Goal: Task Accomplishment & Management: Use online tool/utility

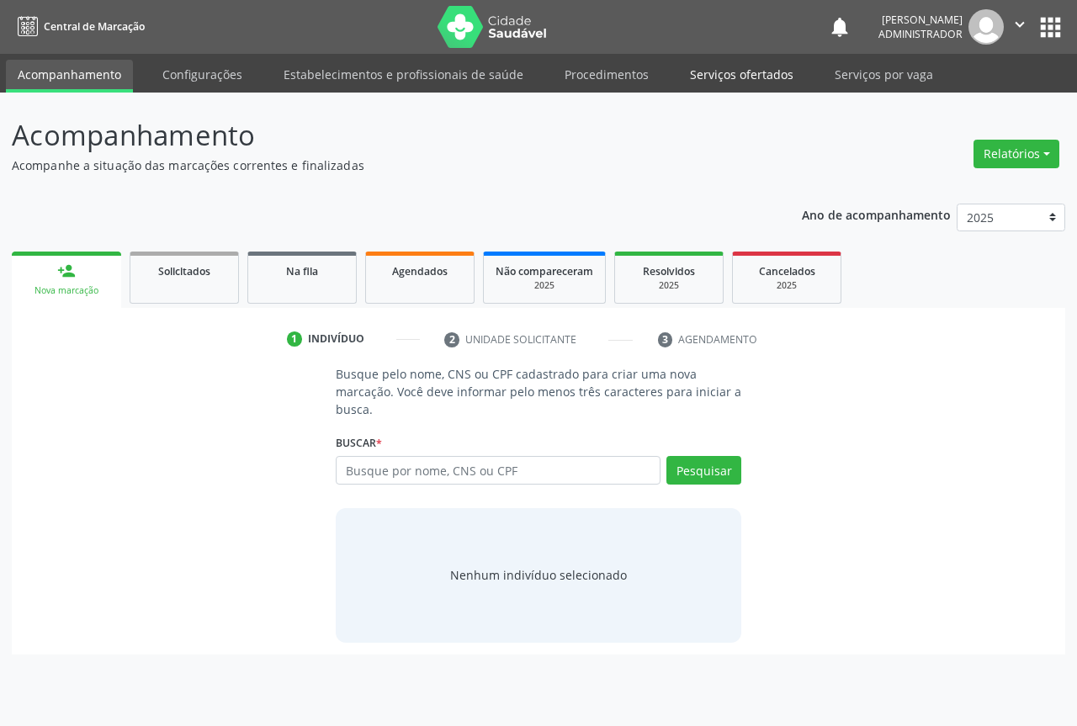
click at [724, 73] on link "Serviços ofertados" at bounding box center [741, 74] width 127 height 29
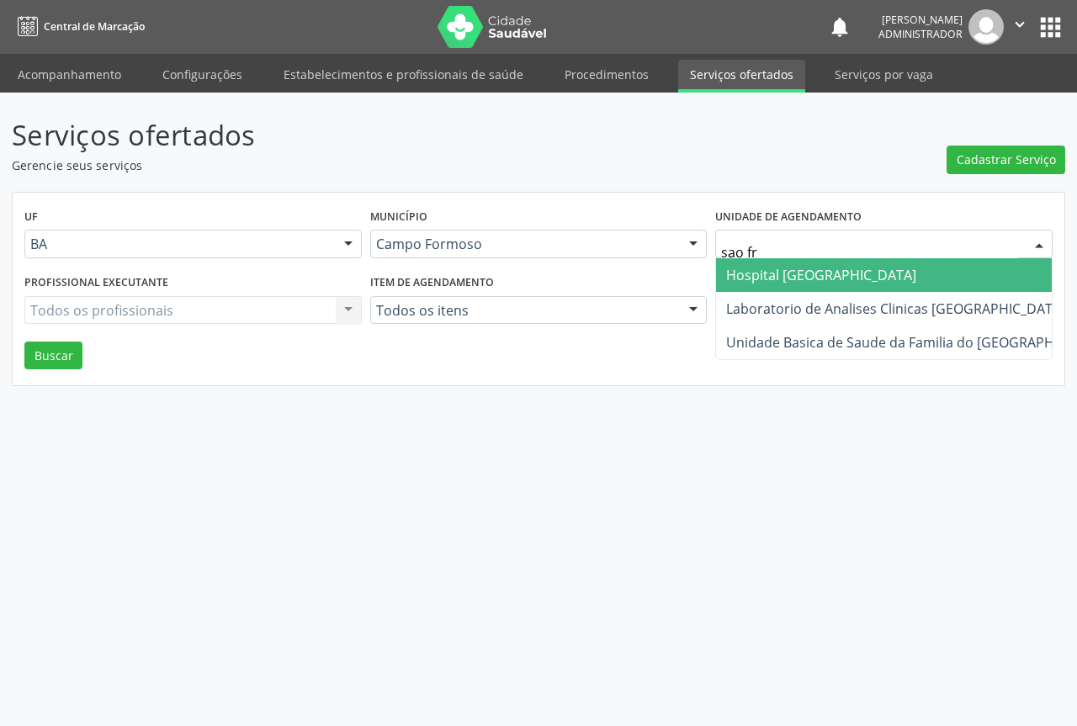
type input "sao fra"
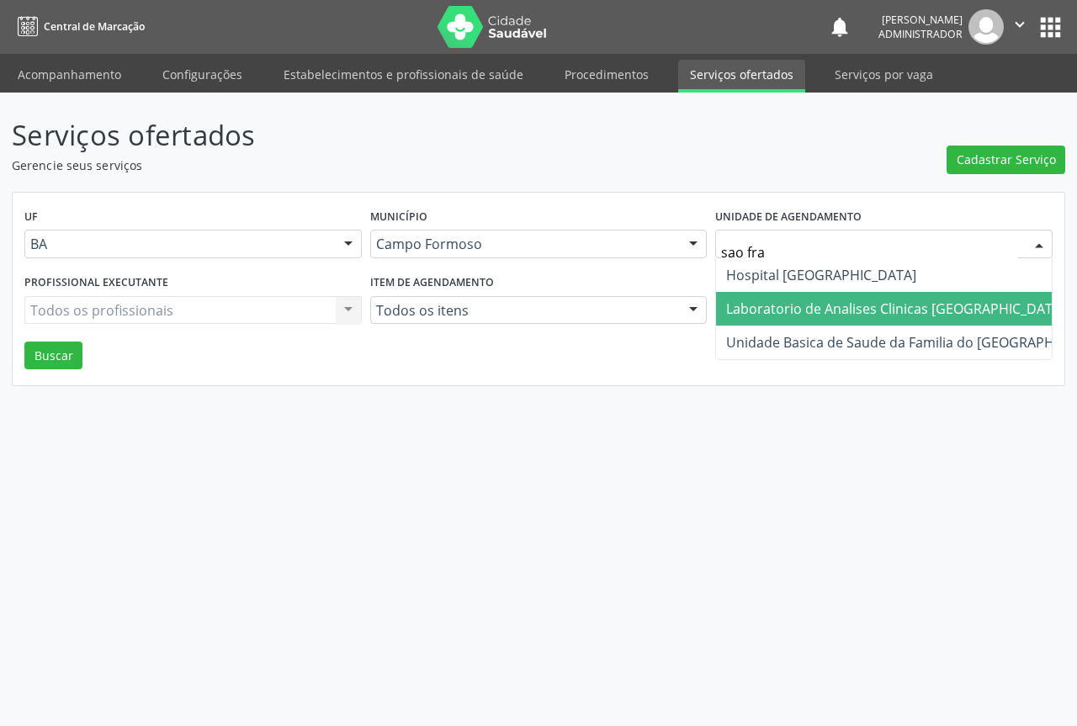
click at [788, 304] on span "Laboratorio de Analises Clinicas [GEOGRAPHIC_DATA]" at bounding box center [895, 308] width 339 height 19
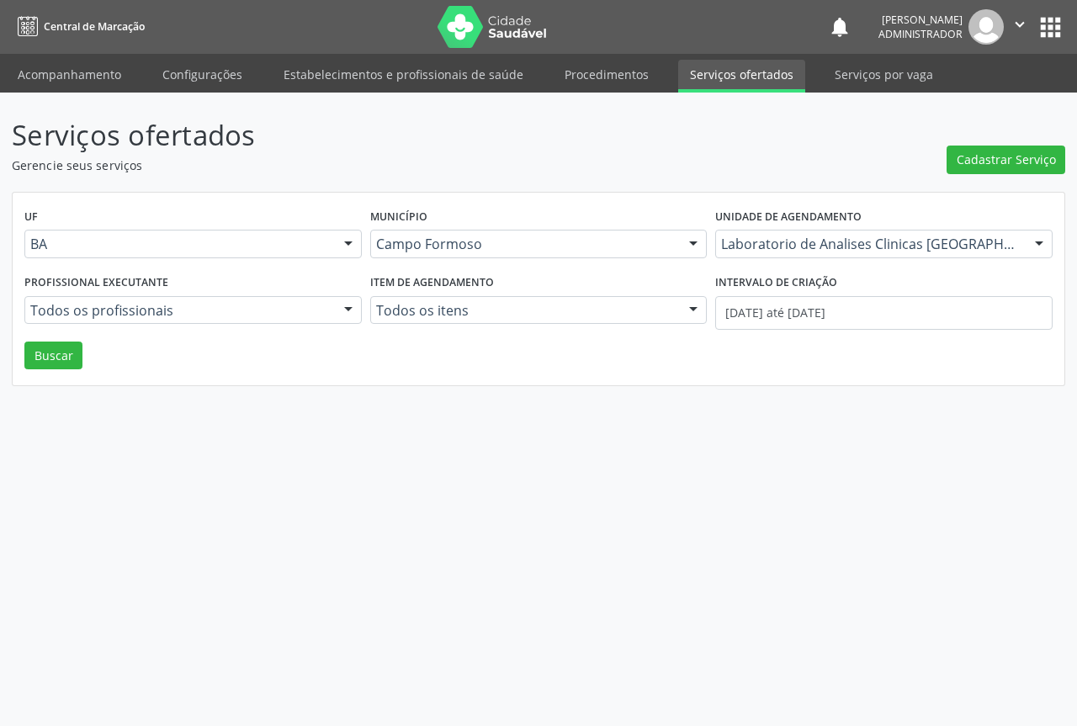
click at [349, 304] on div at bounding box center [348, 311] width 25 height 29
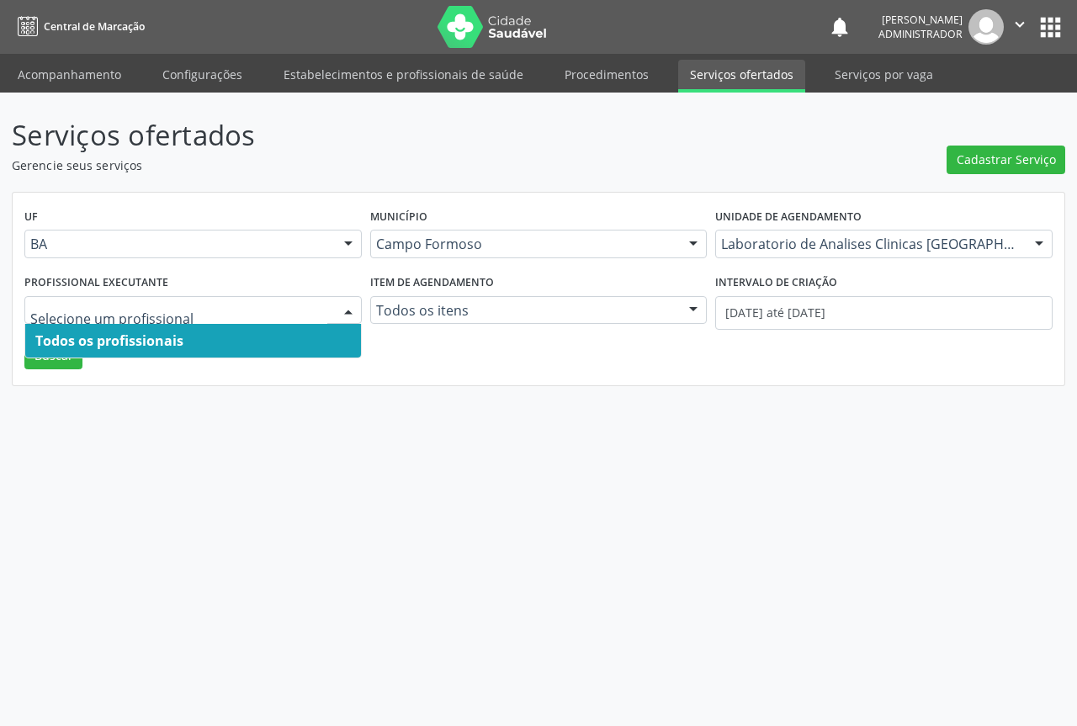
click at [330, 337] on span "Todos os profissionais" at bounding box center [193, 341] width 336 height 34
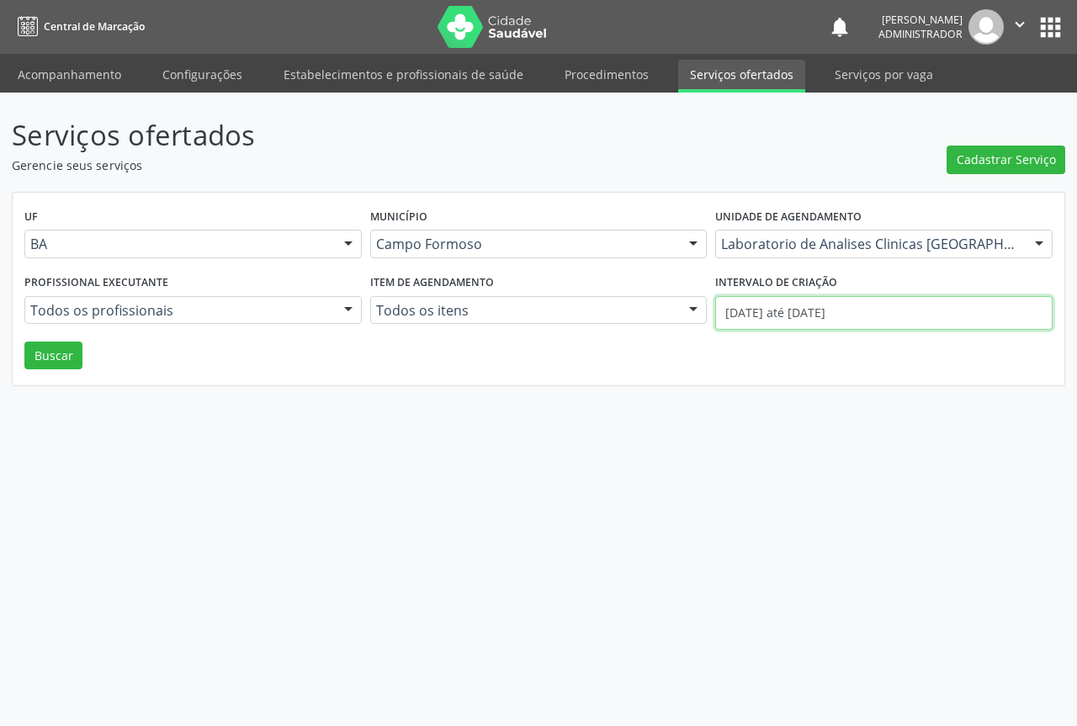
click at [749, 312] on input "01/10/2025 até 10/10/2025" at bounding box center [883, 313] width 337 height 34
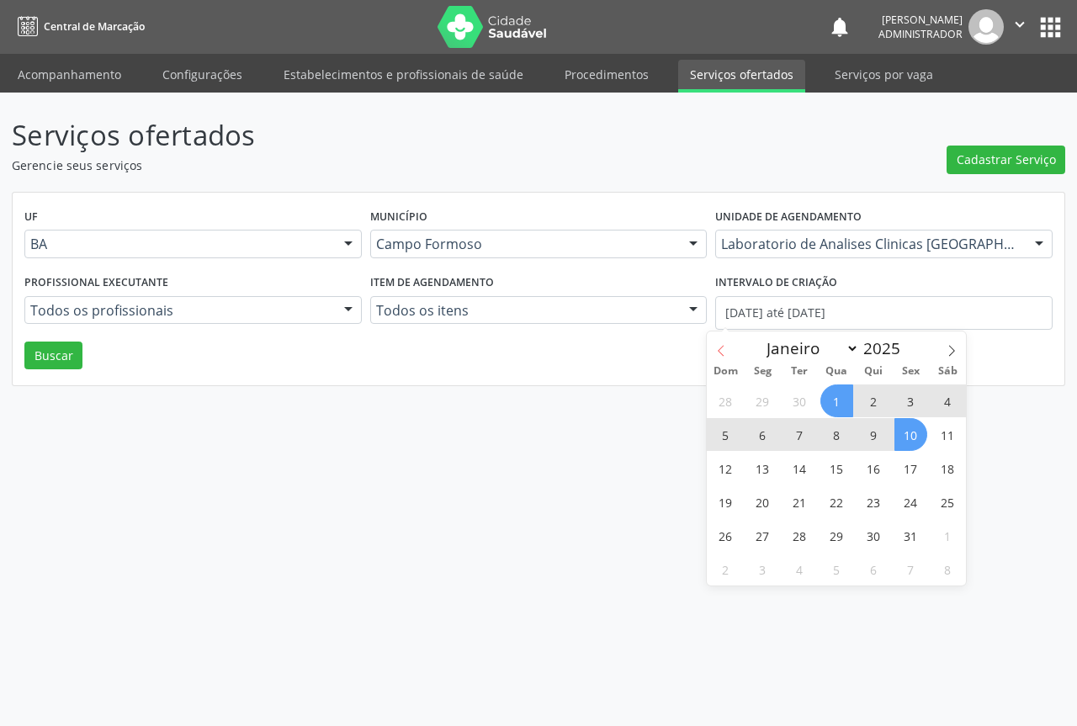
click at [722, 346] on icon at bounding box center [721, 351] width 12 height 12
select select "8"
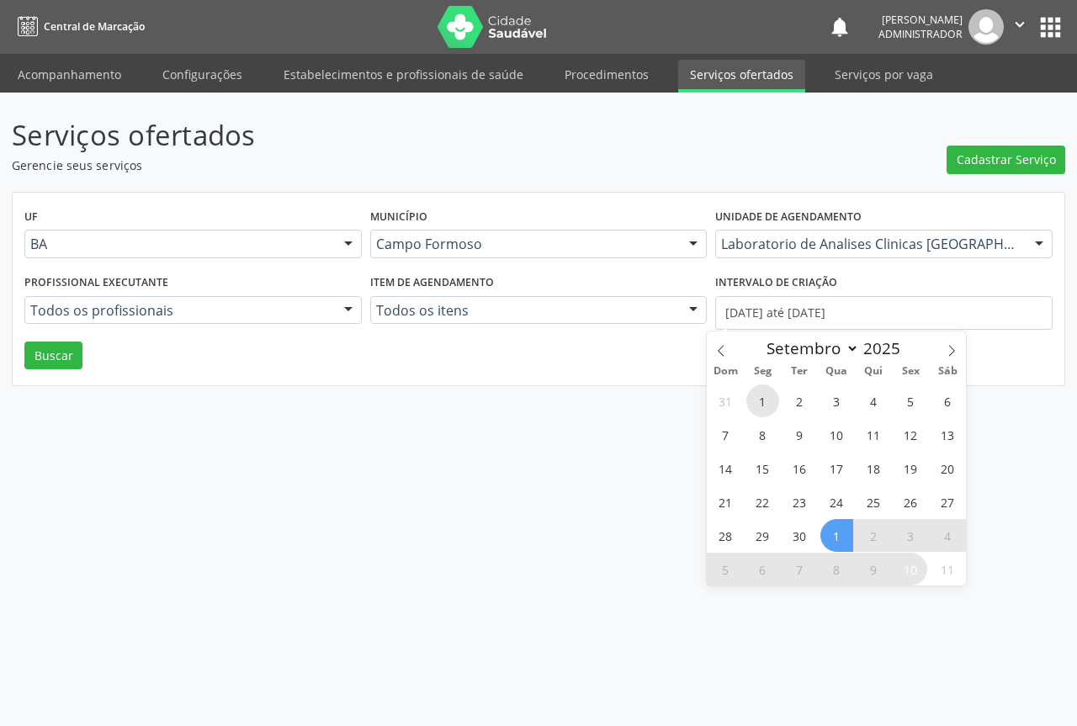
click at [764, 403] on span "1" at bounding box center [762, 400] width 33 height 33
type input "01/09/2025"
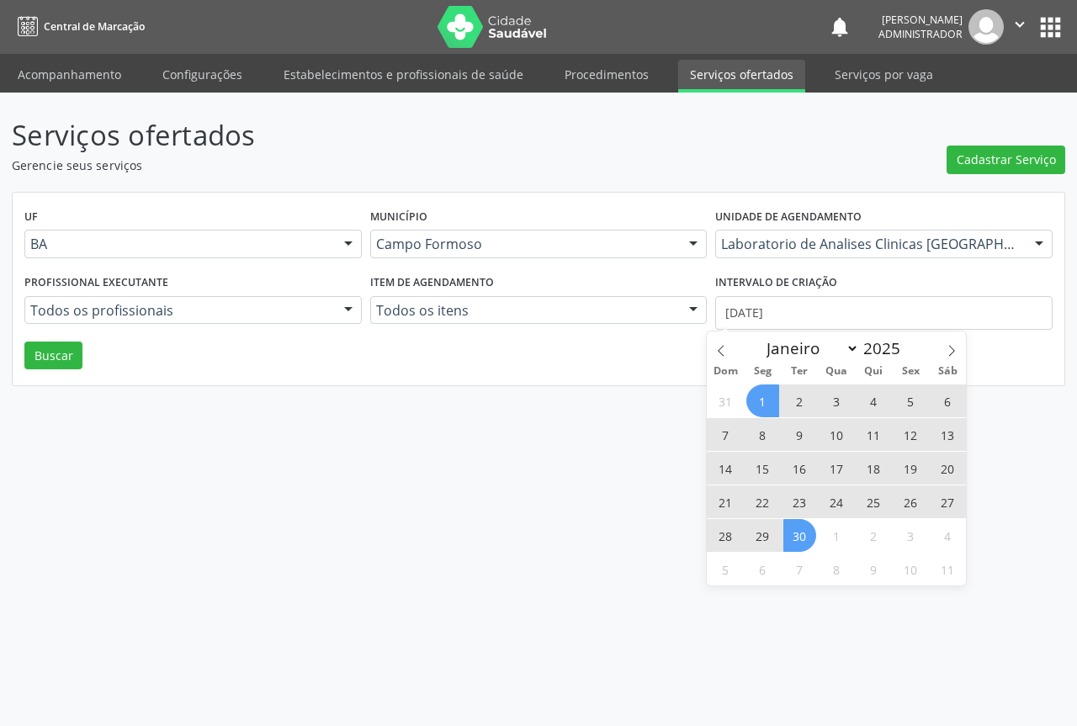
click at [805, 538] on span "30" at bounding box center [799, 535] width 33 height 33
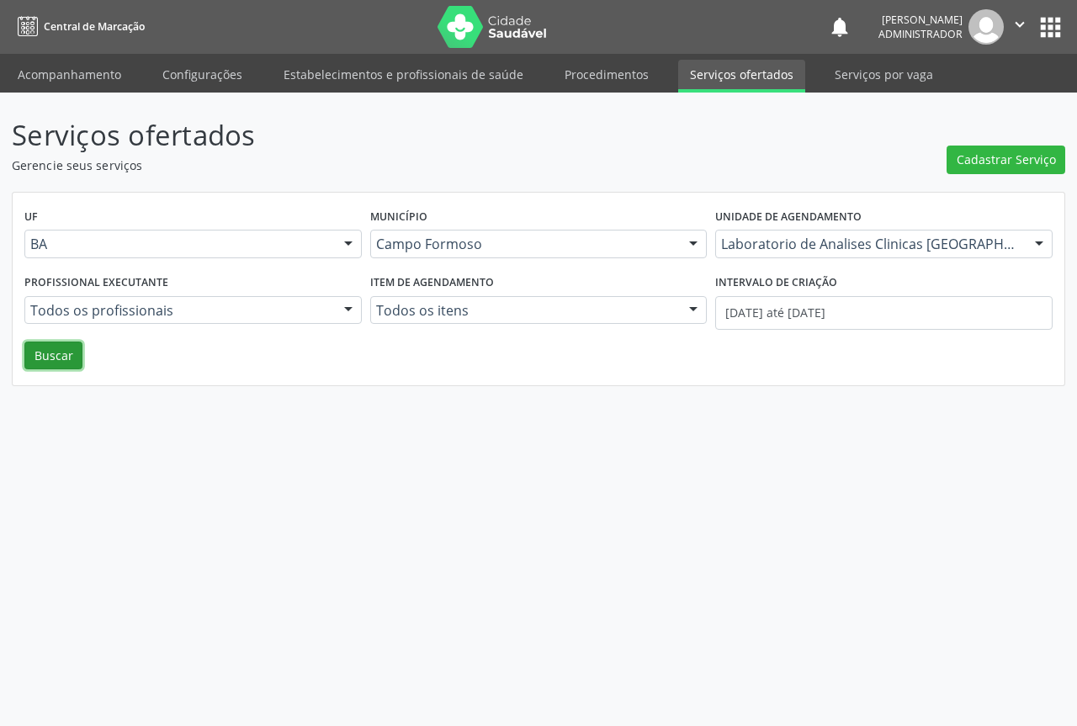
drag, startPoint x: 37, startPoint y: 348, endPoint x: 135, endPoint y: 345, distance: 98.5
click at [38, 348] on button "Buscar" at bounding box center [53, 355] width 58 height 29
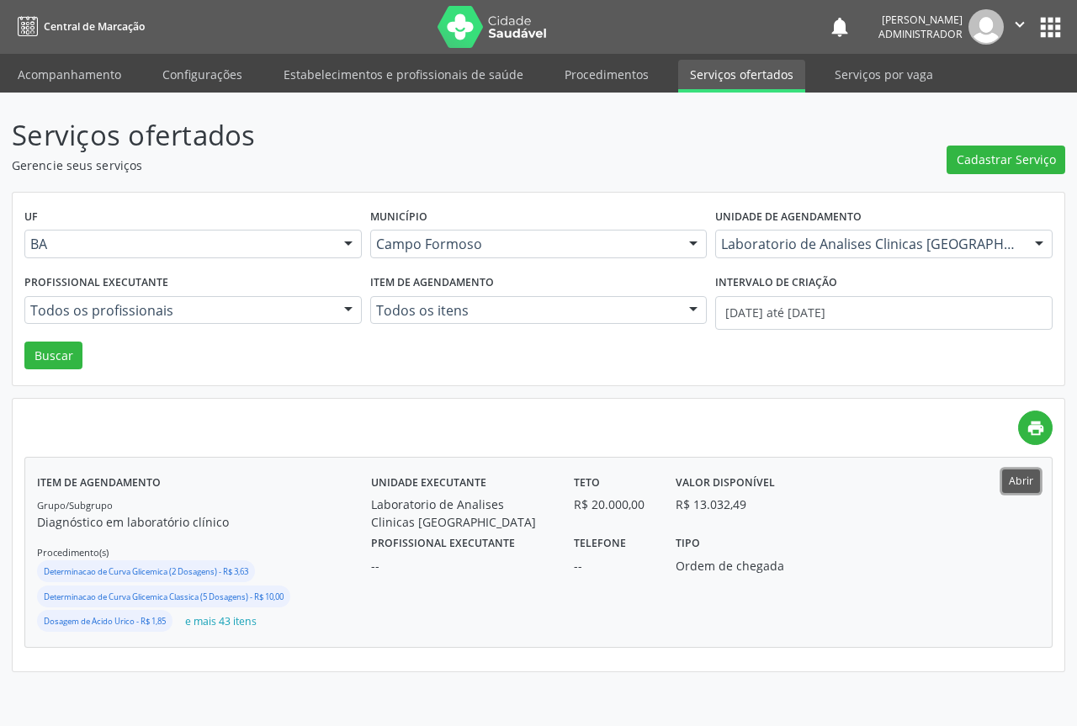
click at [1030, 480] on button "Abrir" at bounding box center [1021, 480] width 38 height 23
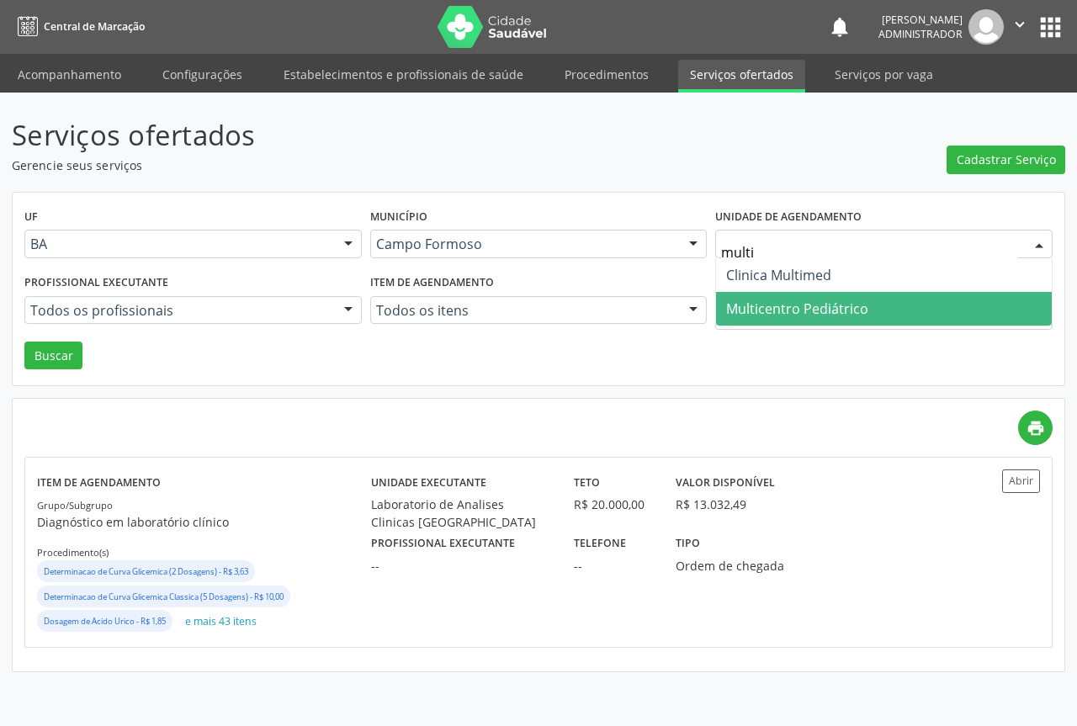
click at [812, 309] on span "Multicentro Pediátrico" at bounding box center [797, 308] width 142 height 19
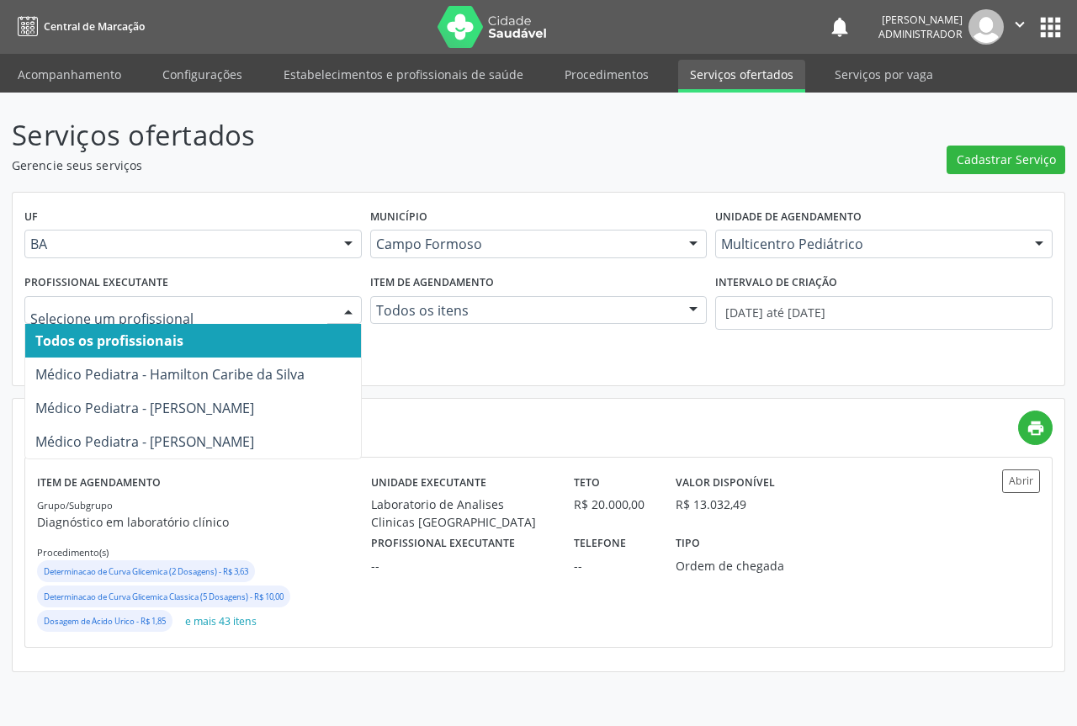
click at [352, 304] on div at bounding box center [348, 311] width 25 height 29
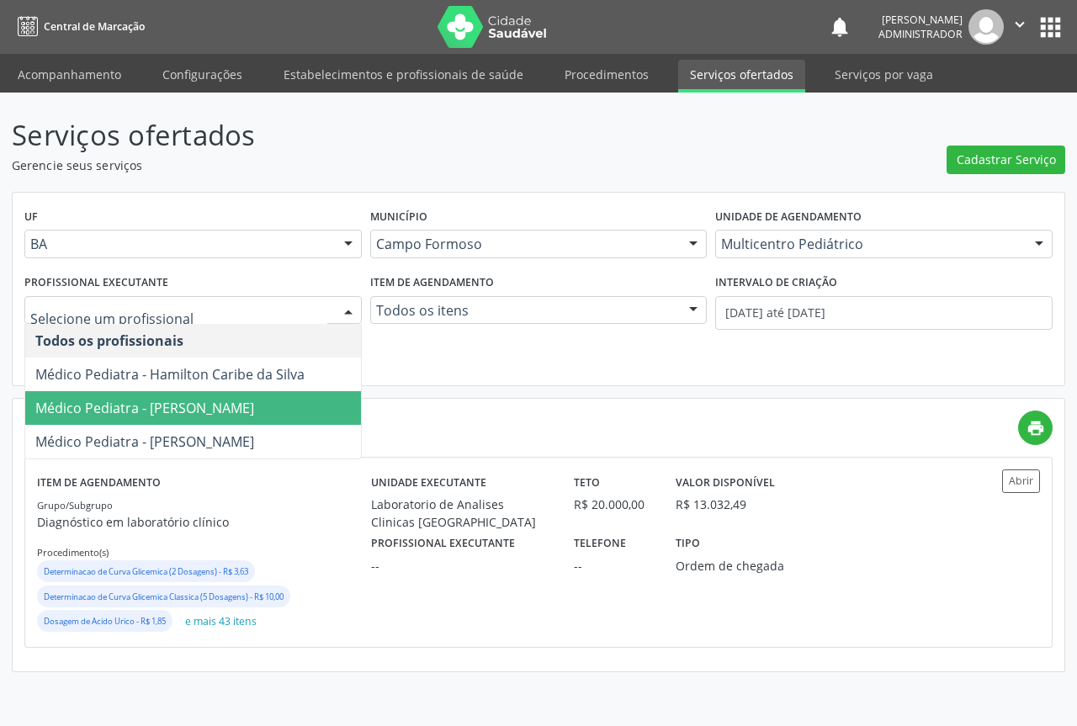
click at [254, 404] on span "Médico Pediatra - Maria Eleny Goncalves de Oliveira Porto" at bounding box center [144, 408] width 219 height 19
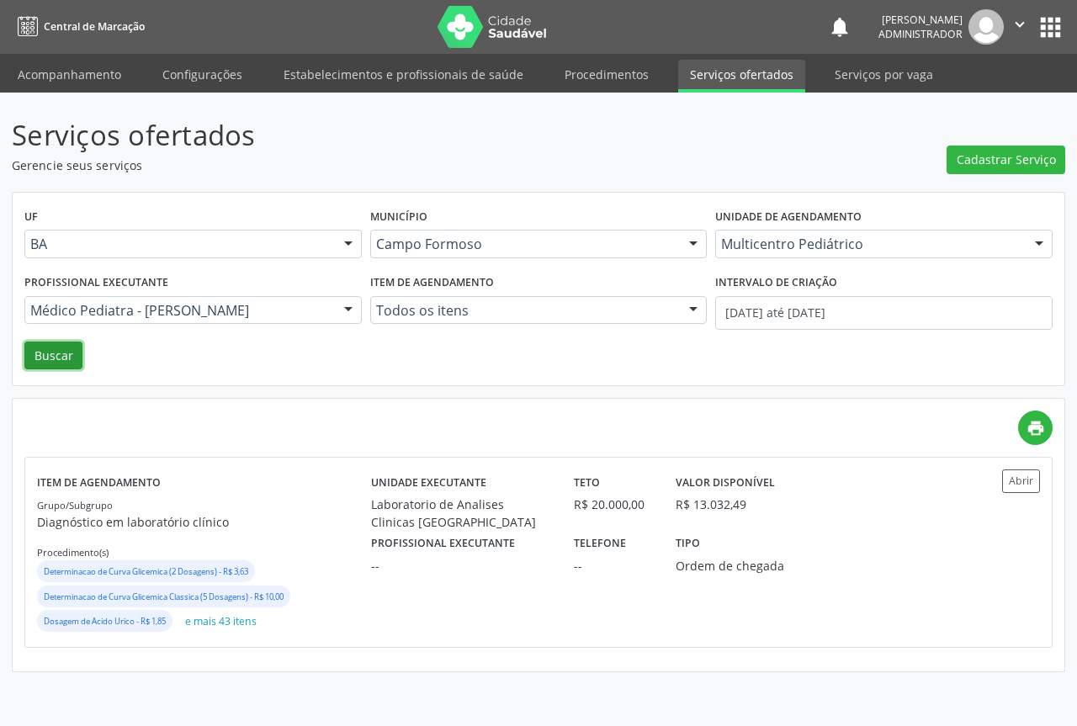
click at [56, 355] on button "Buscar" at bounding box center [53, 355] width 58 height 29
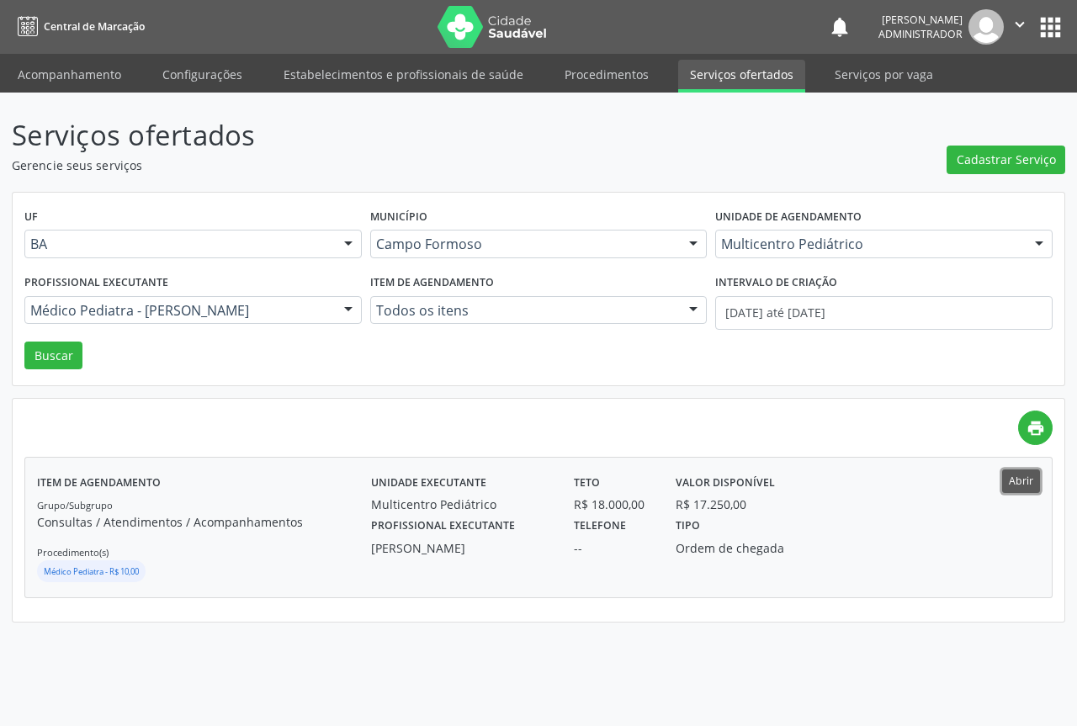
click at [1018, 480] on button "Abrir" at bounding box center [1021, 480] width 38 height 23
click at [346, 306] on div at bounding box center [348, 311] width 25 height 29
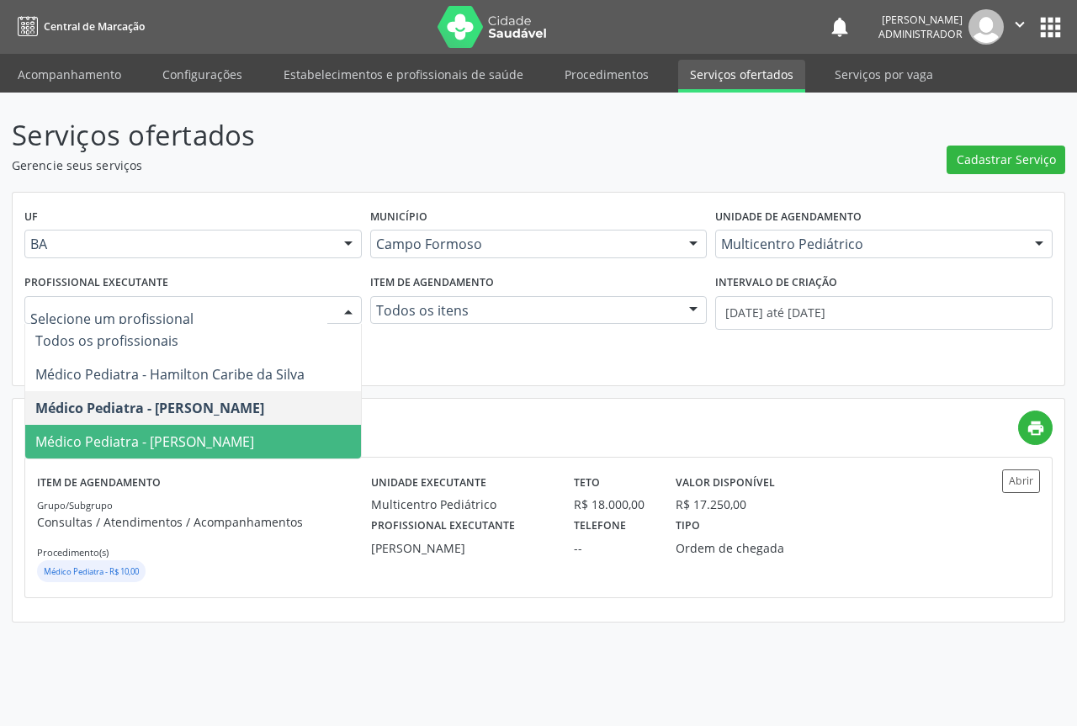
click at [254, 436] on span "Médico Pediatra - Maria Ubaldina Silva Calixto Sobreira" at bounding box center [144, 441] width 219 height 19
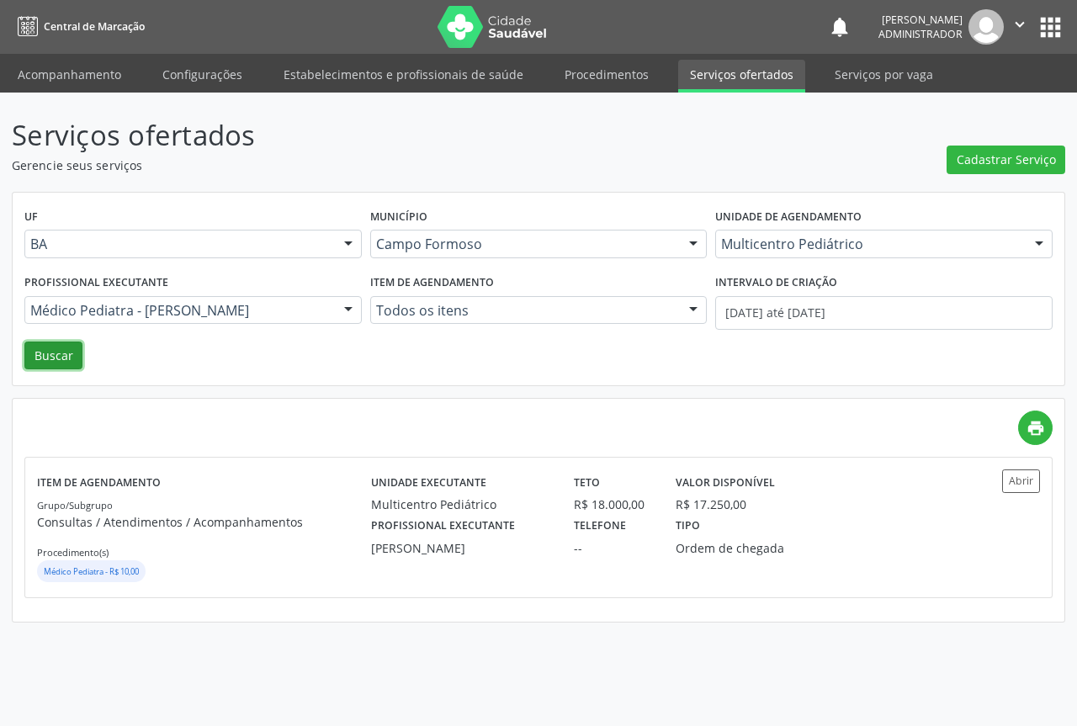
click at [44, 359] on button "Buscar" at bounding box center [53, 355] width 58 height 29
click at [1006, 485] on button "Abrir" at bounding box center [1021, 480] width 38 height 23
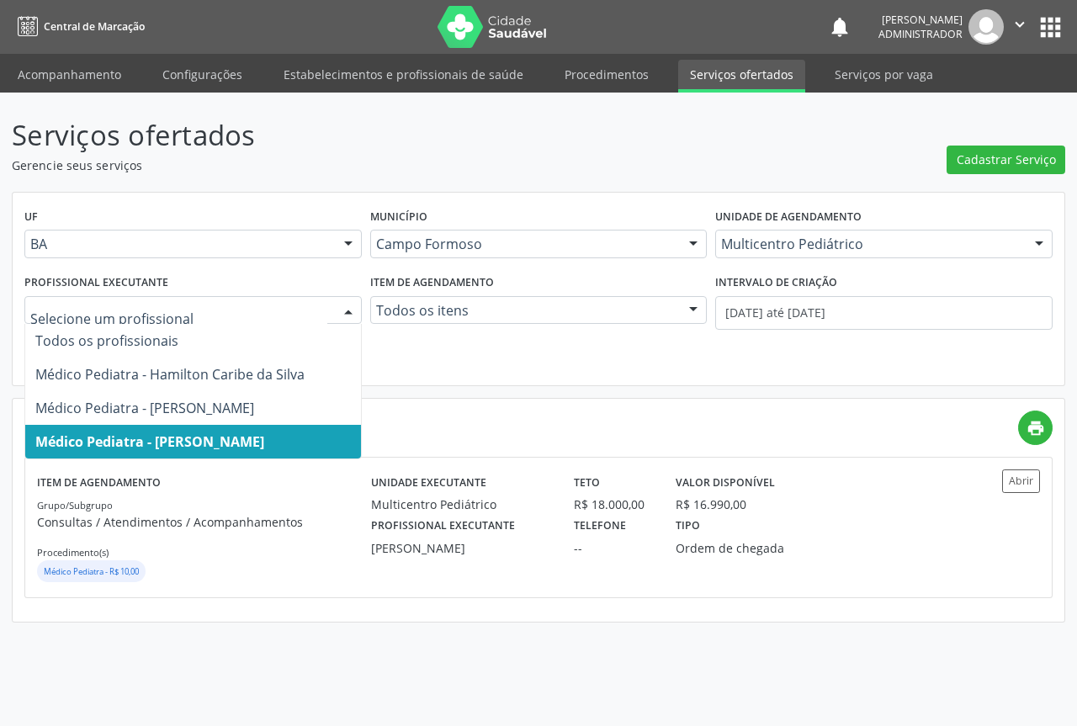
click at [346, 310] on div at bounding box center [348, 311] width 25 height 29
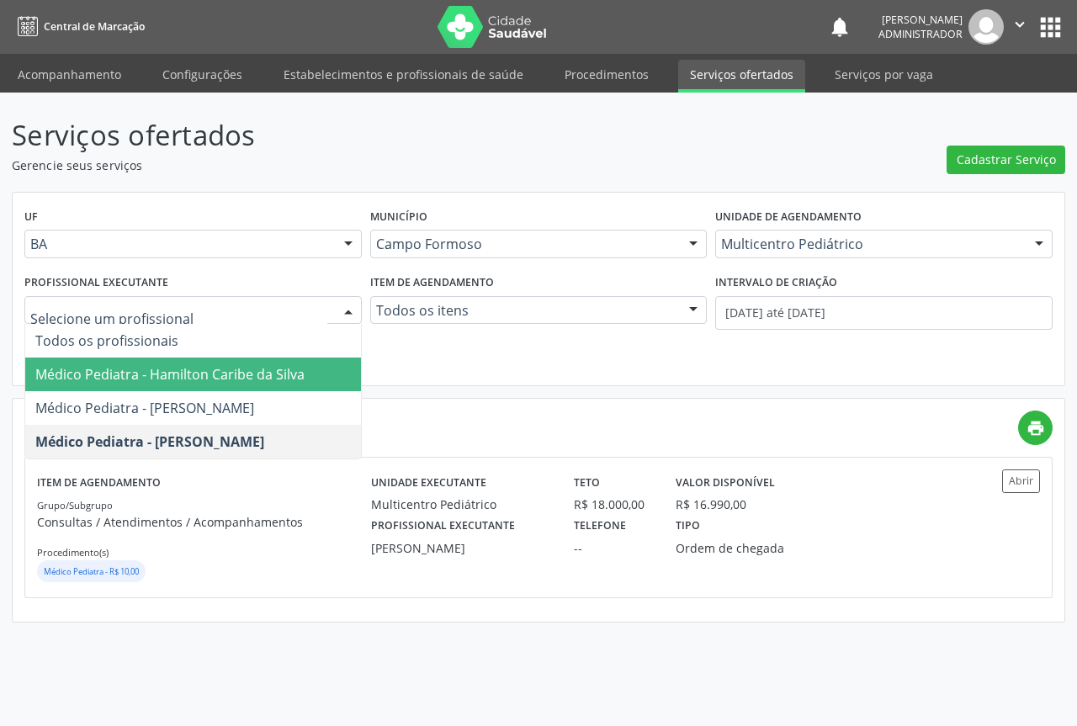
click at [318, 385] on span "Médico Pediatra - Hamilton Caribe da Silva" at bounding box center [193, 374] width 336 height 34
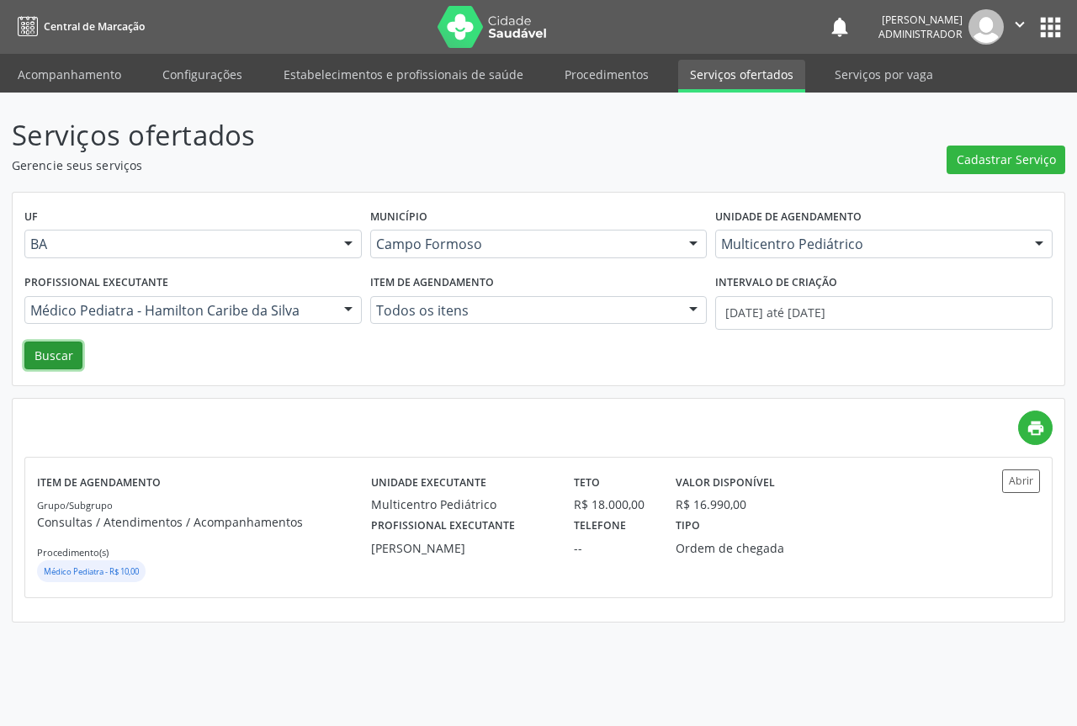
click at [74, 352] on button "Buscar" at bounding box center [53, 355] width 58 height 29
click at [1014, 481] on button "Abrir" at bounding box center [1021, 480] width 38 height 23
click at [347, 310] on div at bounding box center [348, 311] width 25 height 29
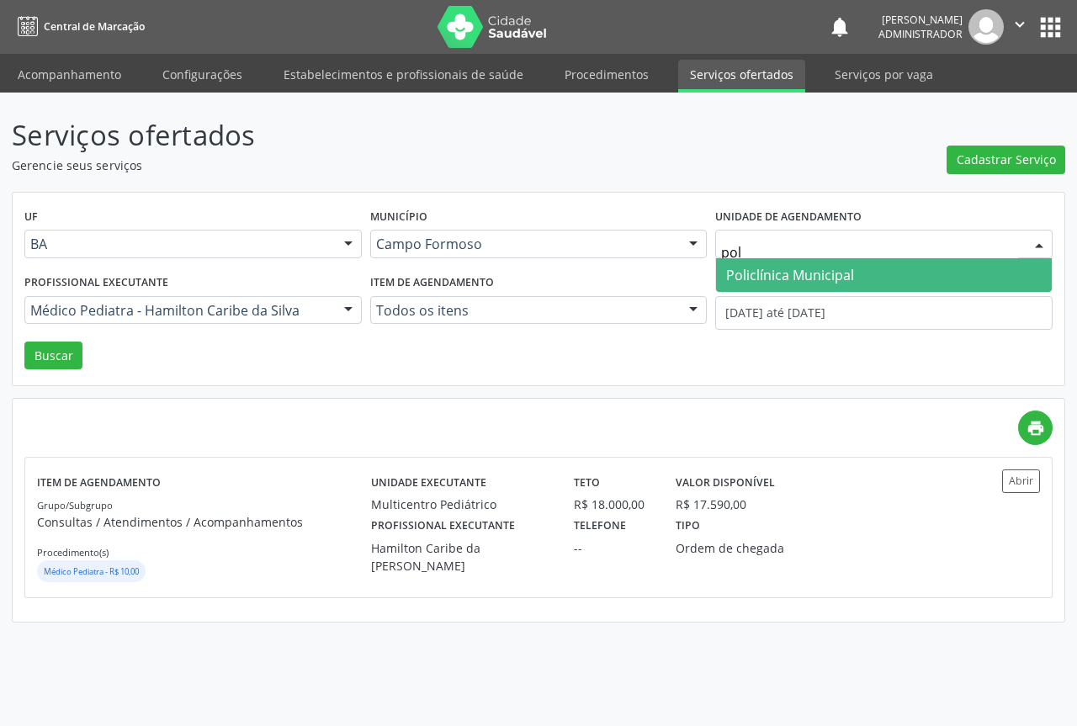
type input "poli"
click at [749, 275] on span "Policlínica Municipal" at bounding box center [790, 275] width 128 height 19
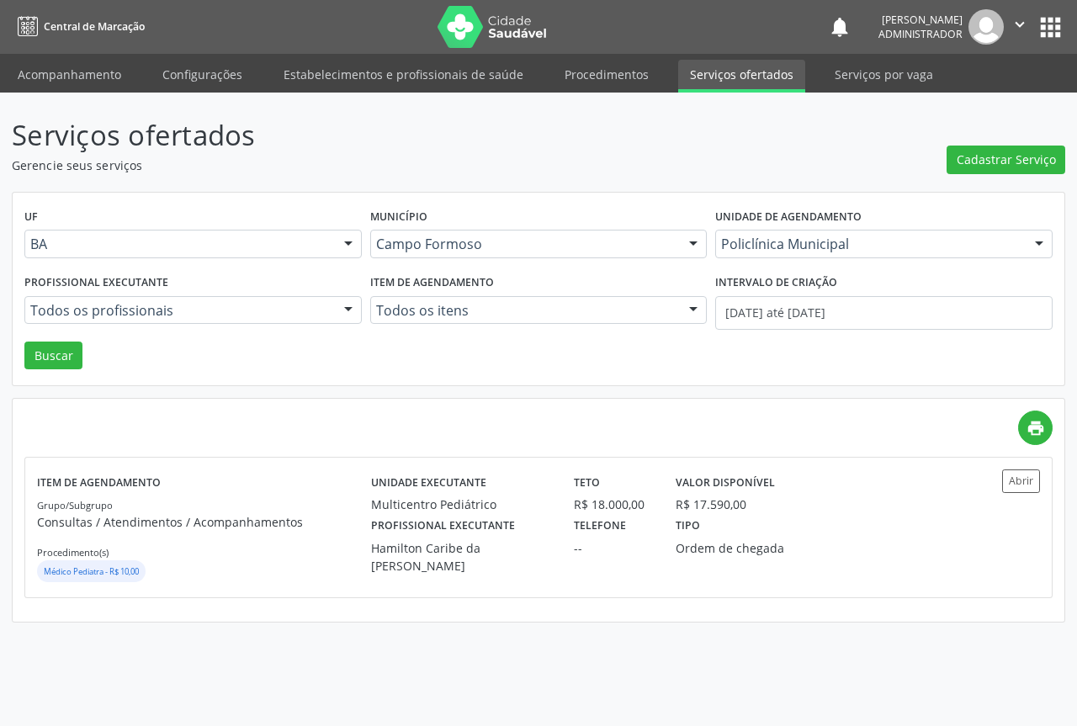
click at [352, 309] on div at bounding box center [348, 311] width 25 height 29
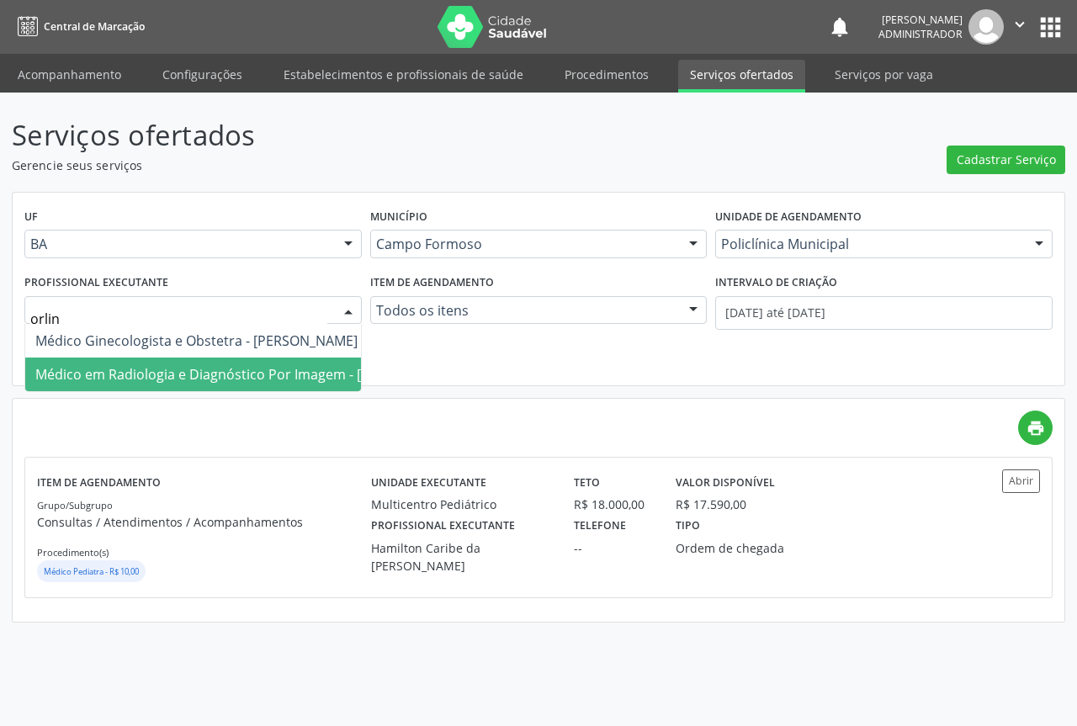
type input "orlind"
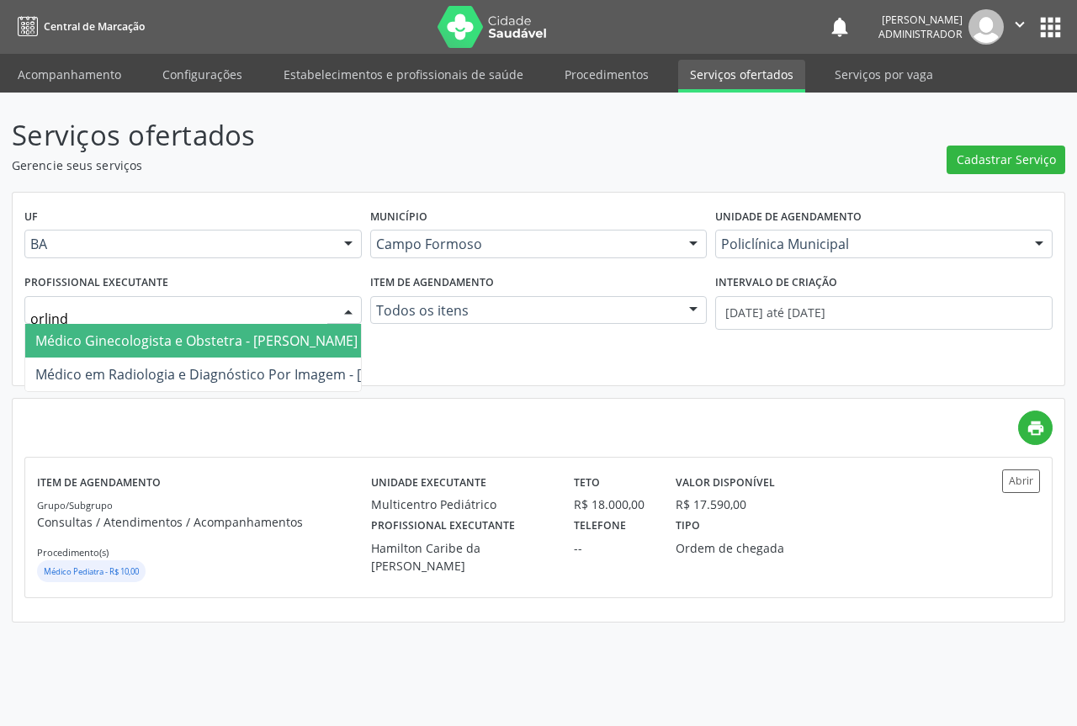
click at [215, 341] on span "Médico Ginecologista e Obstetra - Orlindo Carvalho dos Santos" at bounding box center [196, 340] width 322 height 19
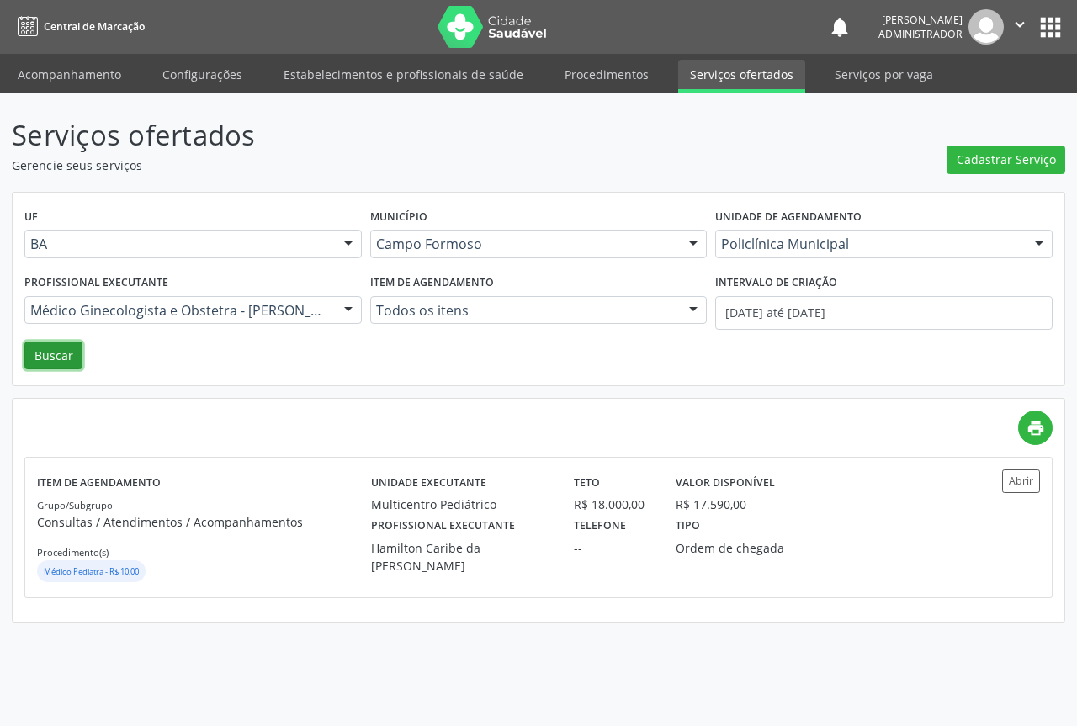
click at [62, 354] on button "Buscar" at bounding box center [53, 355] width 58 height 29
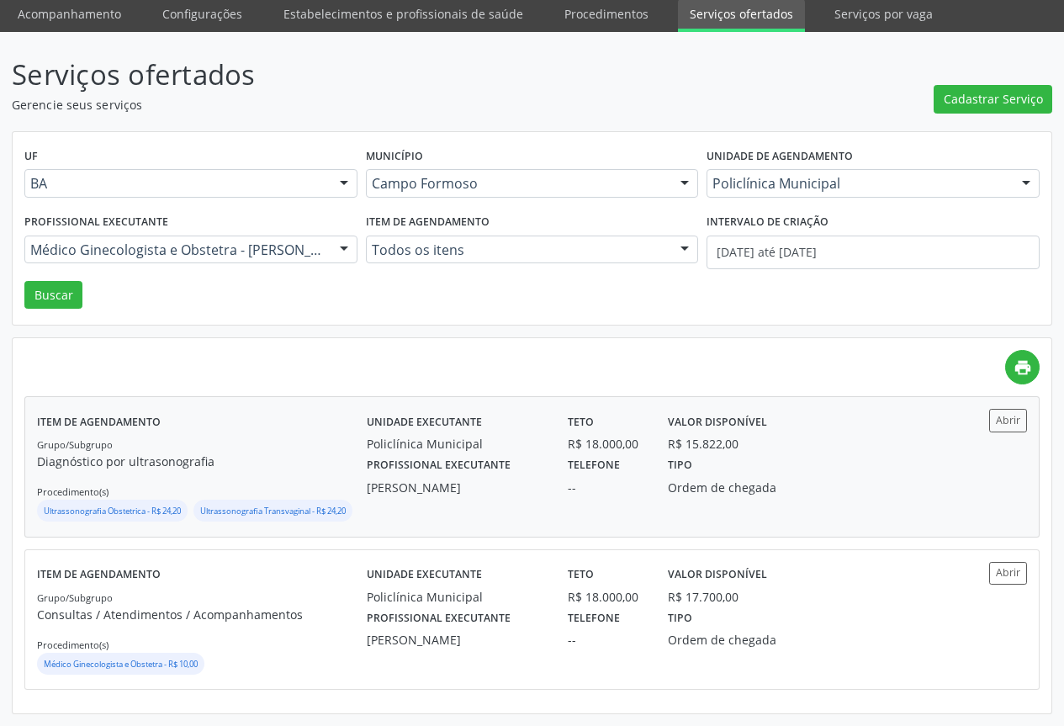
scroll to position [86, 0]
click at [1011, 565] on button "Abrir" at bounding box center [1008, 573] width 38 height 23
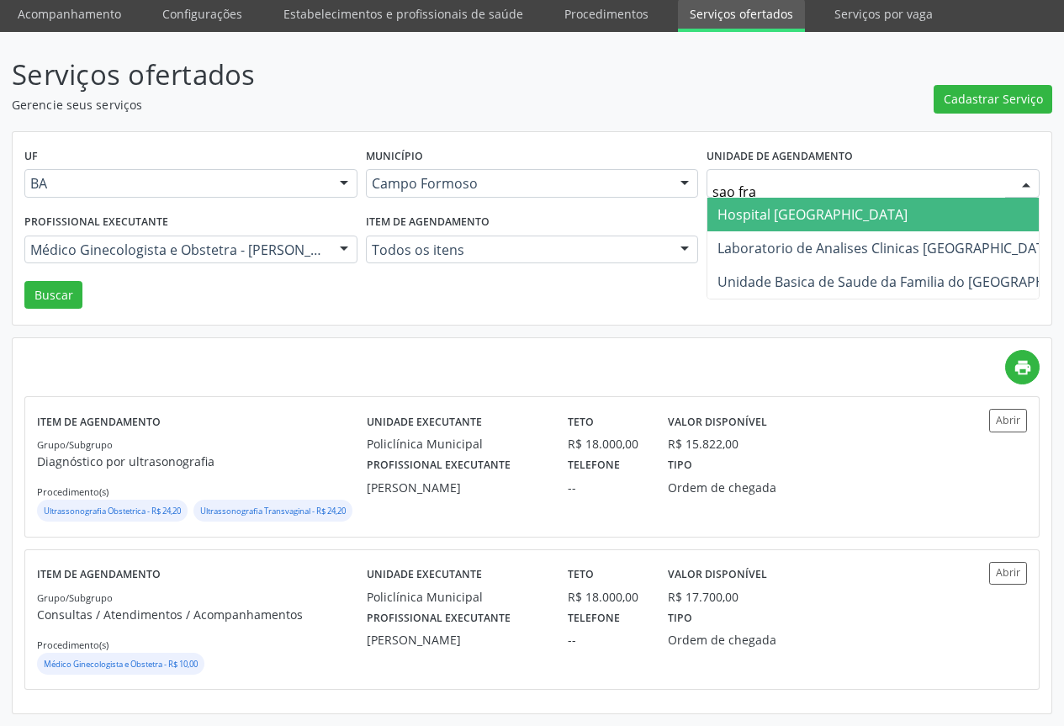
type input "sao fran"
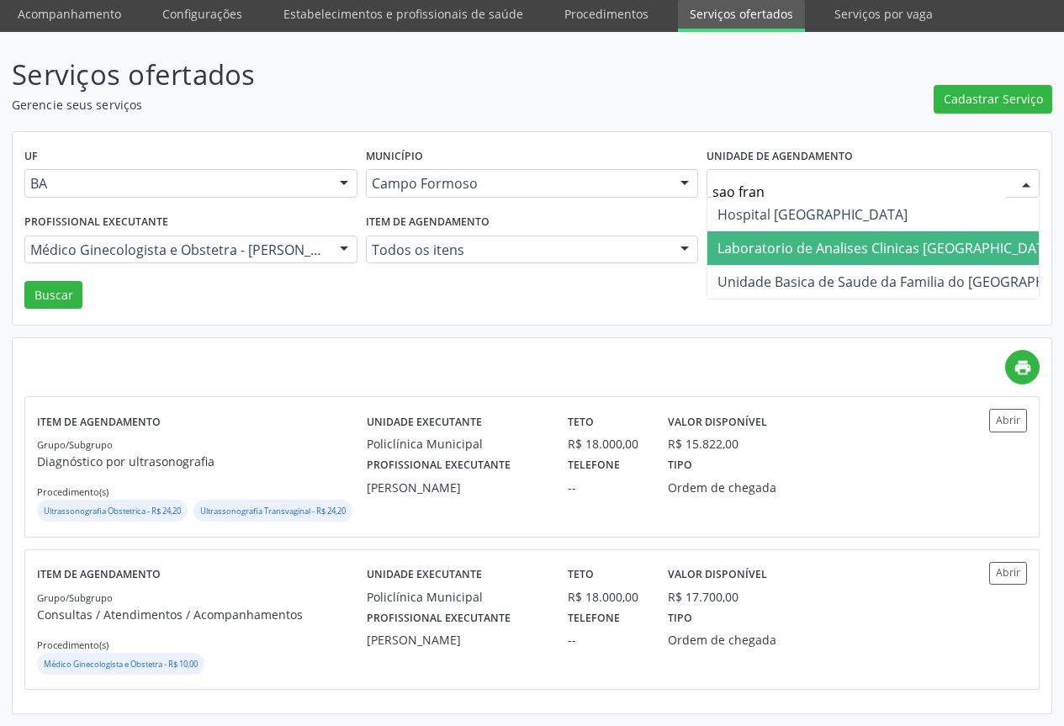
click at [736, 239] on span "Laboratorio de Analises Clinicas [GEOGRAPHIC_DATA]" at bounding box center [886, 248] width 339 height 19
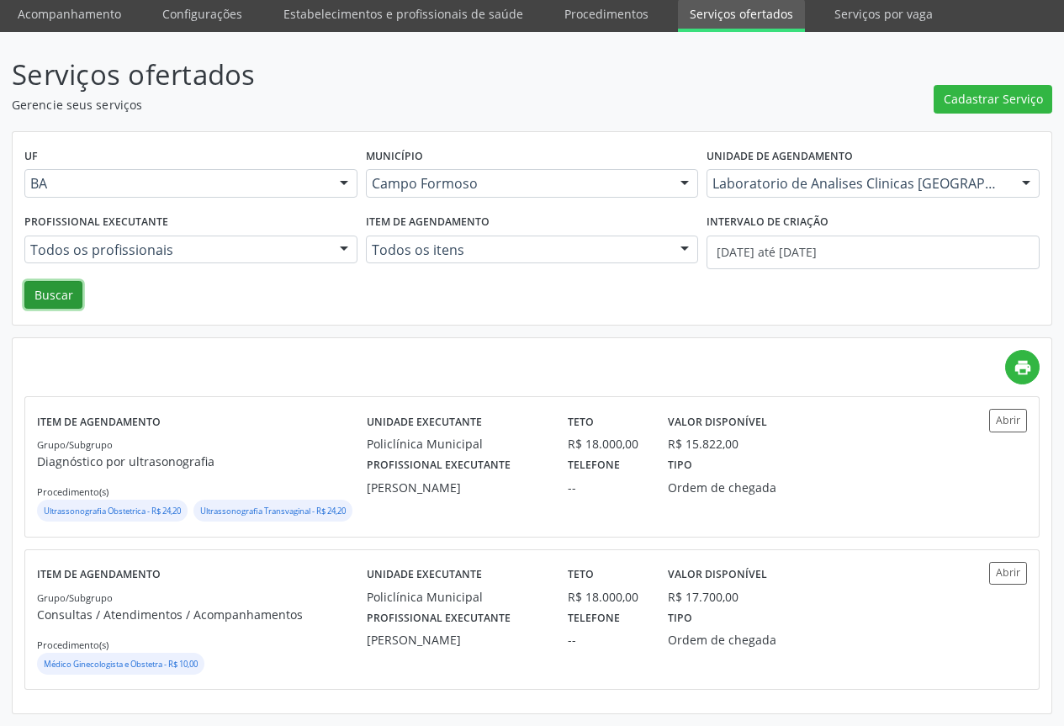
click at [38, 281] on button "Buscar" at bounding box center [53, 295] width 58 height 29
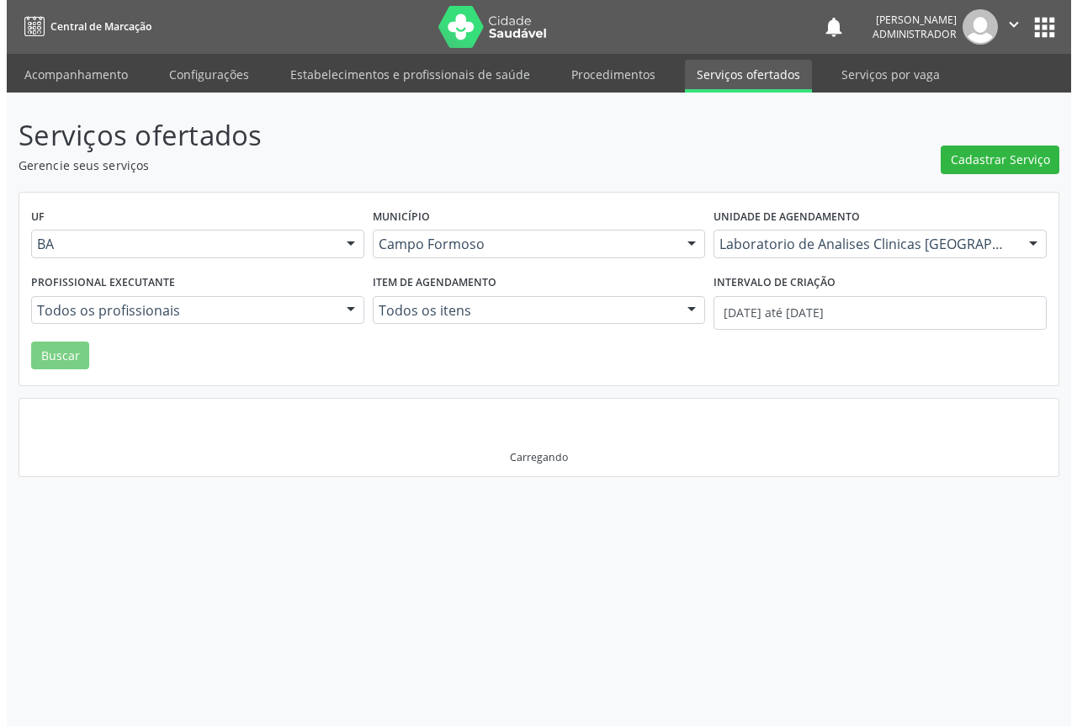
scroll to position [0, 0]
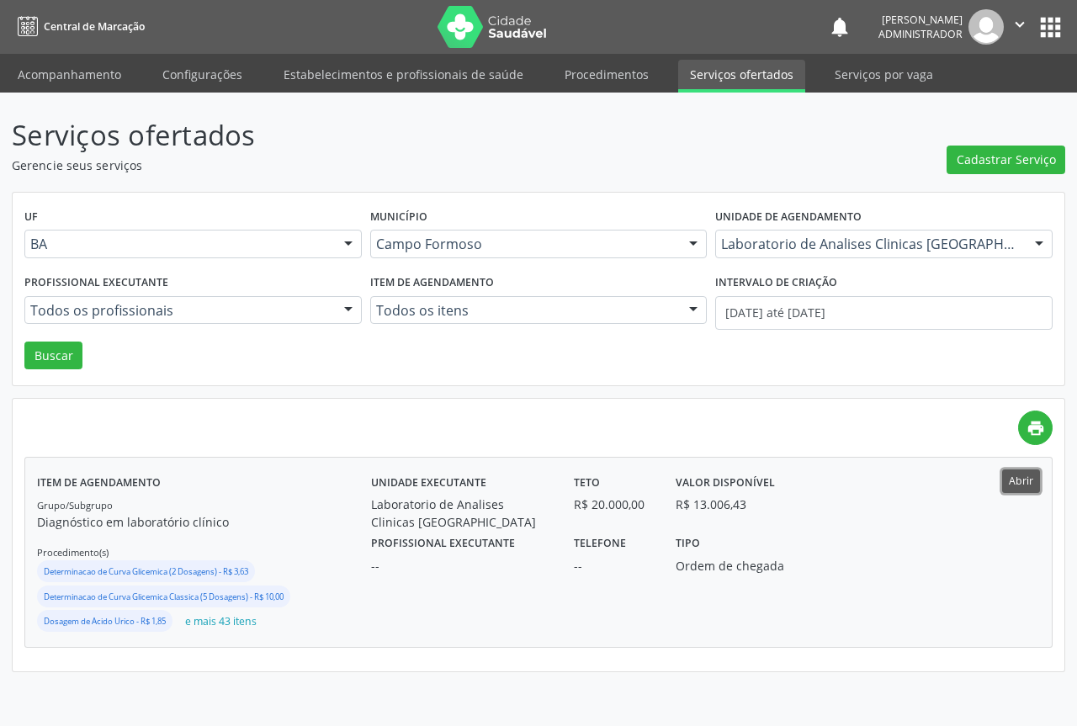
click at [1017, 486] on button "Abrir" at bounding box center [1021, 480] width 38 height 23
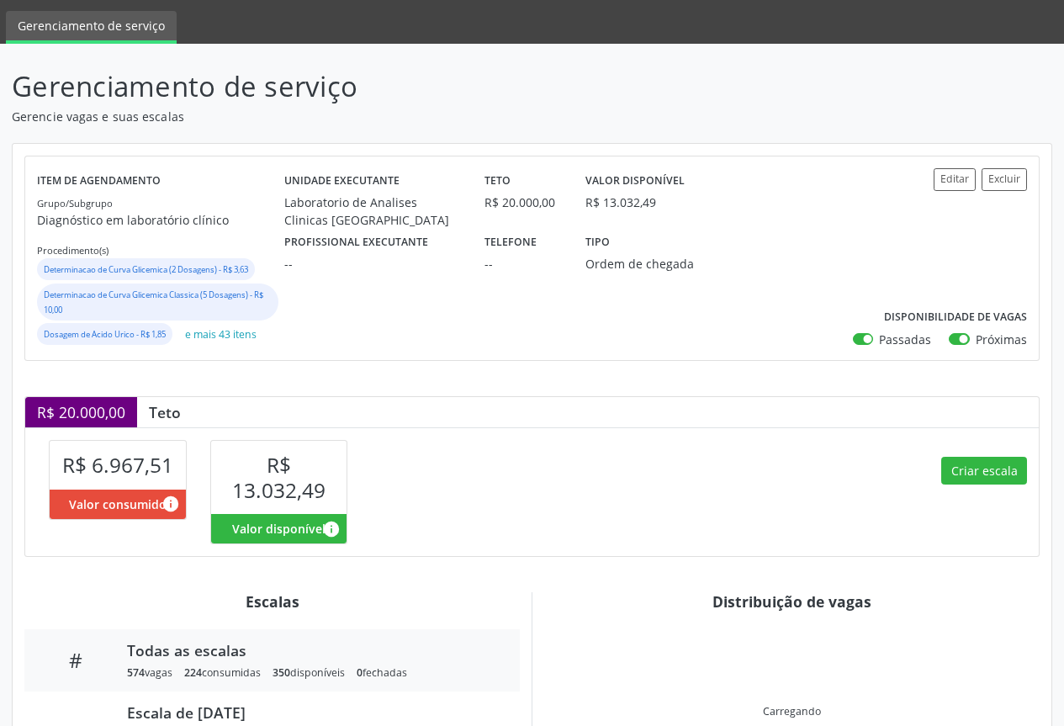
scroll to position [252, 0]
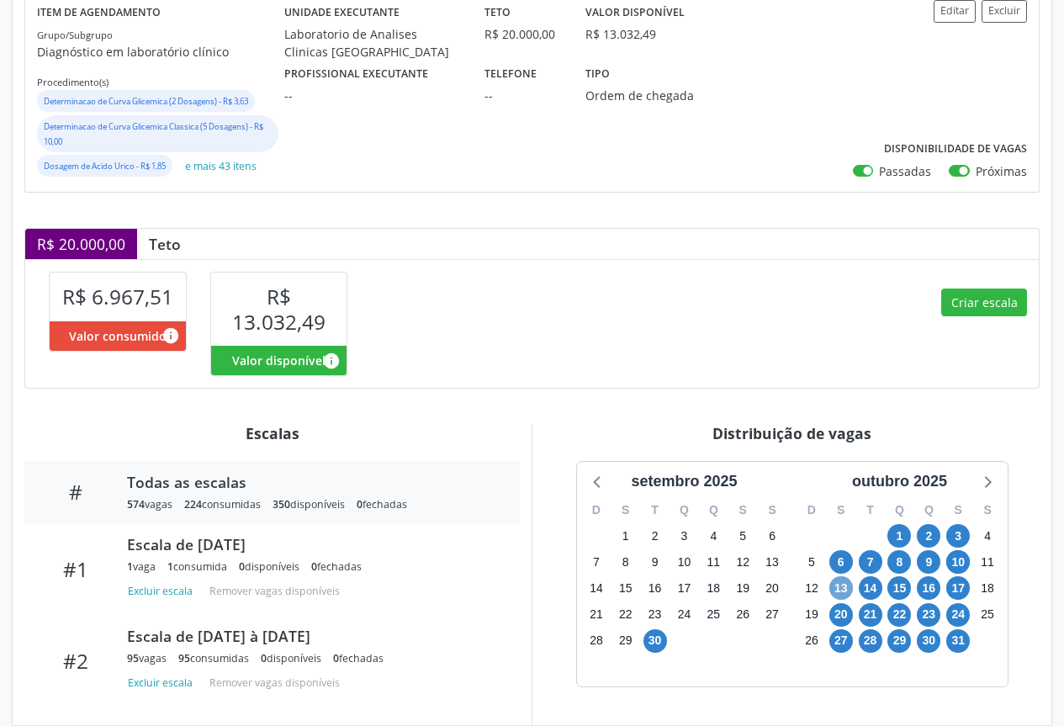
click at [838, 589] on span "13" at bounding box center [841, 588] width 24 height 24
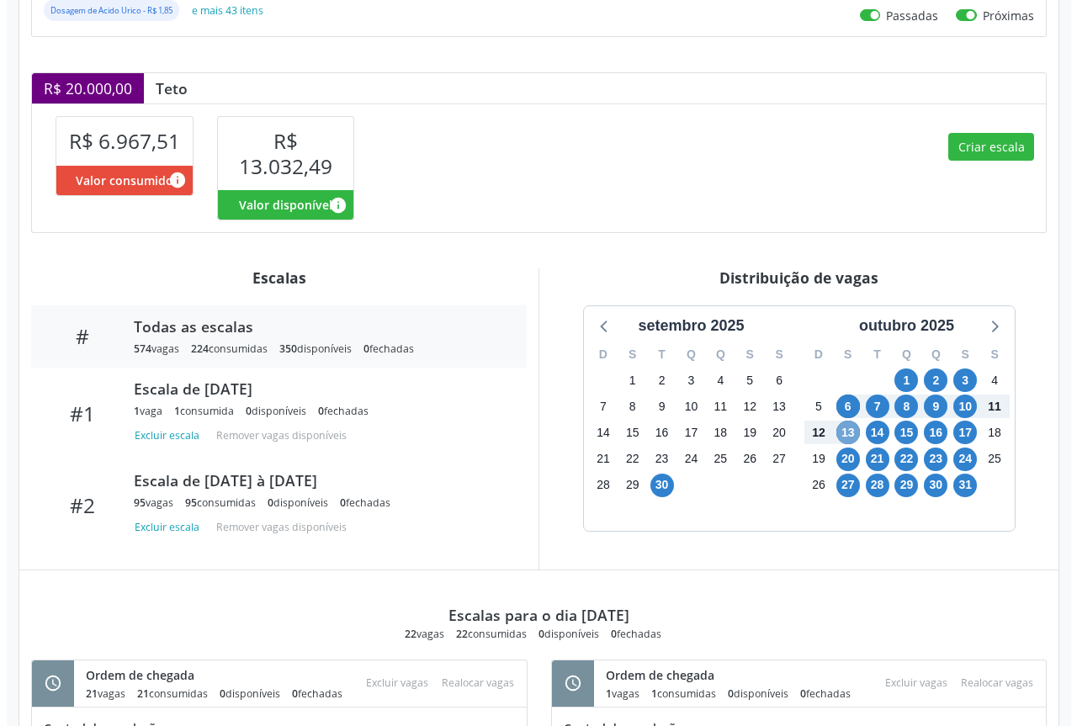
scroll to position [324, 0]
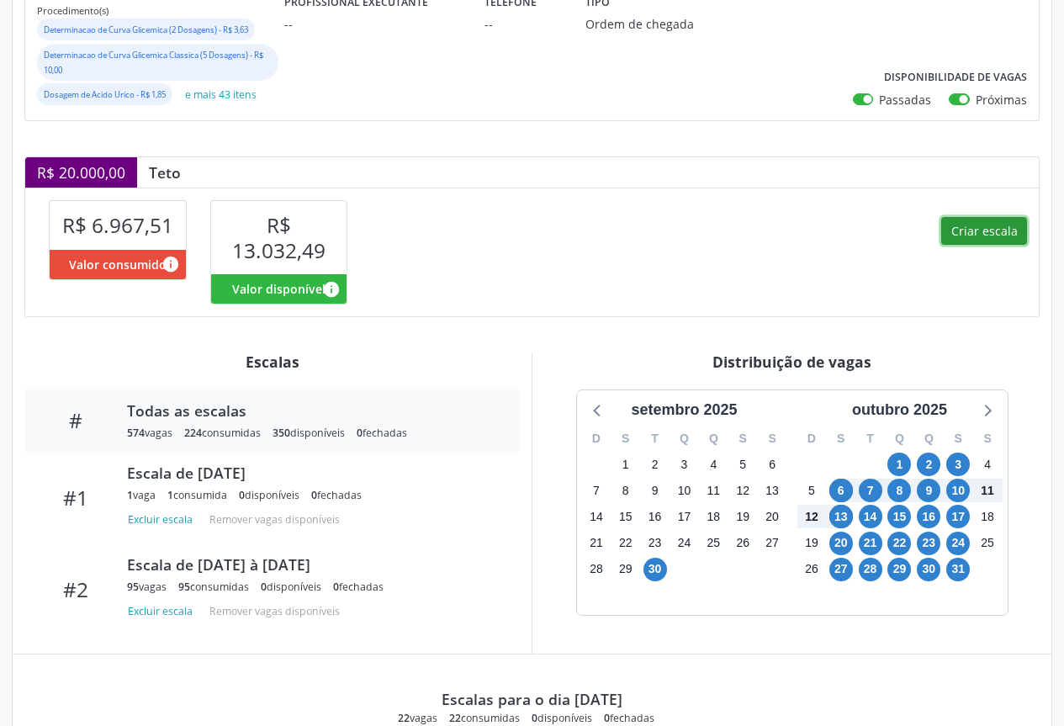
click at [975, 230] on button "Criar escala" at bounding box center [984, 231] width 86 height 29
select select "9"
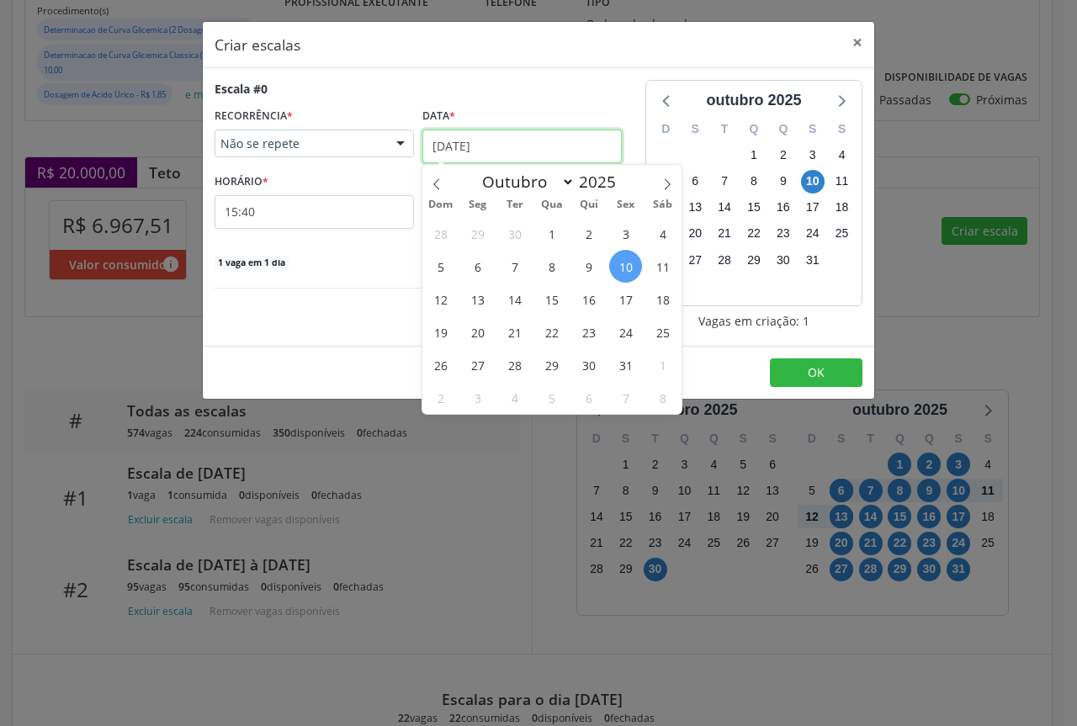
click at [489, 138] on input "10/10/2025" at bounding box center [521, 147] width 199 height 34
click at [484, 296] on span "13" at bounding box center [477, 299] width 33 height 33
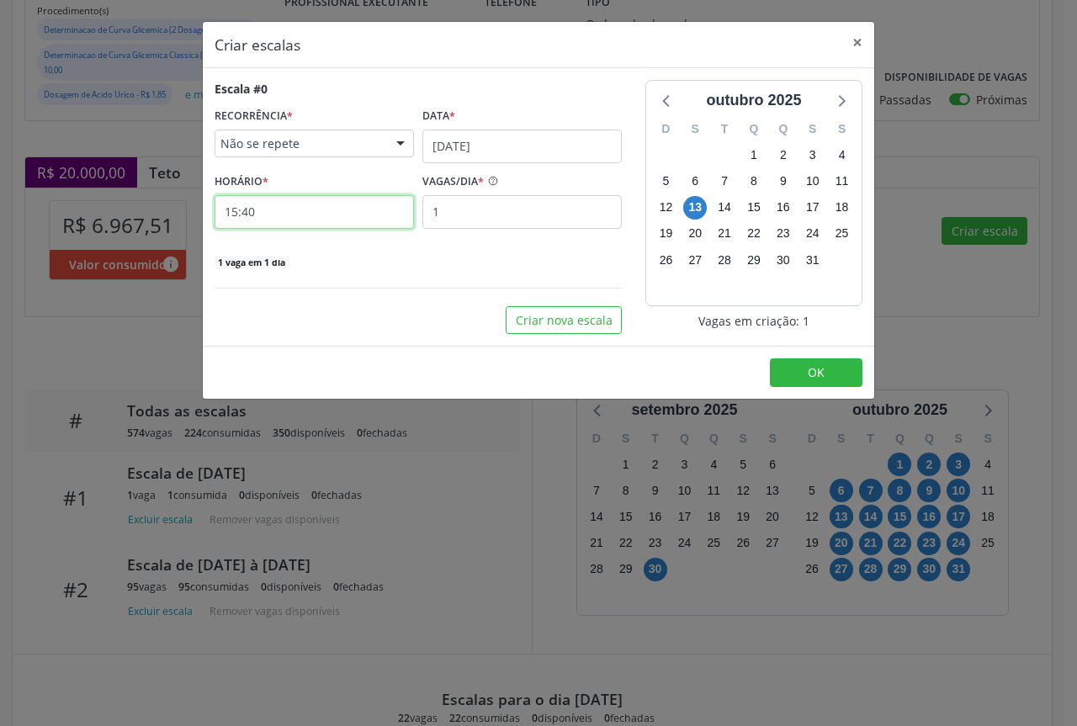
click at [359, 210] on input "15:40" at bounding box center [313, 212] width 199 height 34
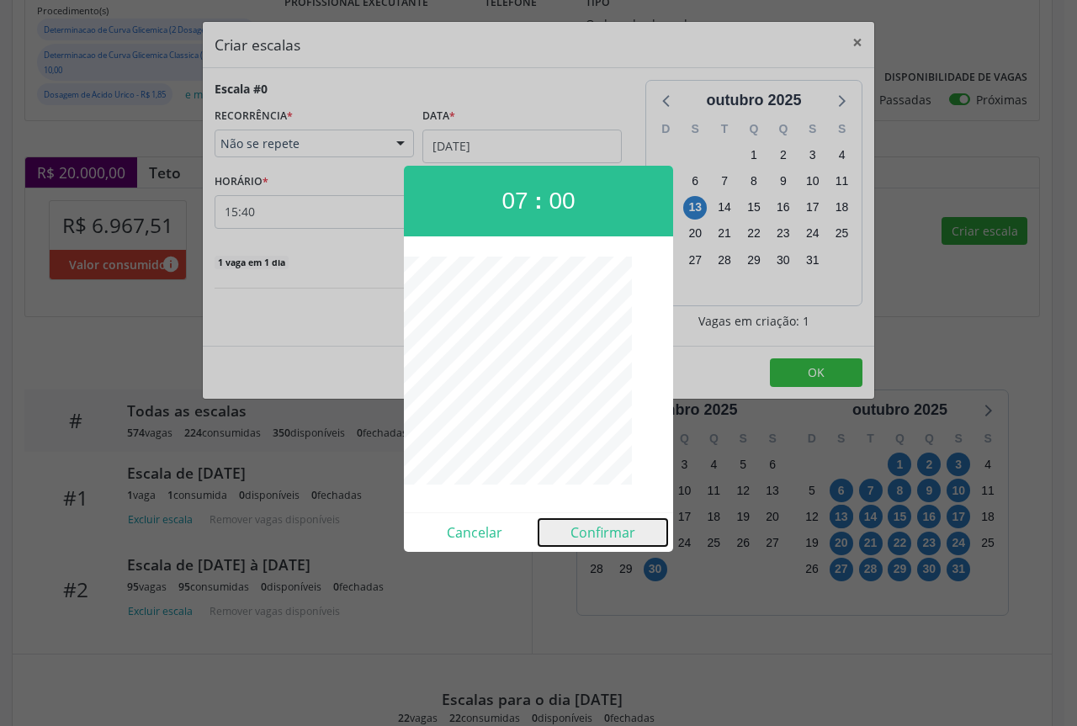
click at [611, 529] on button "Confirmar" at bounding box center [602, 532] width 129 height 27
type input "07:00"
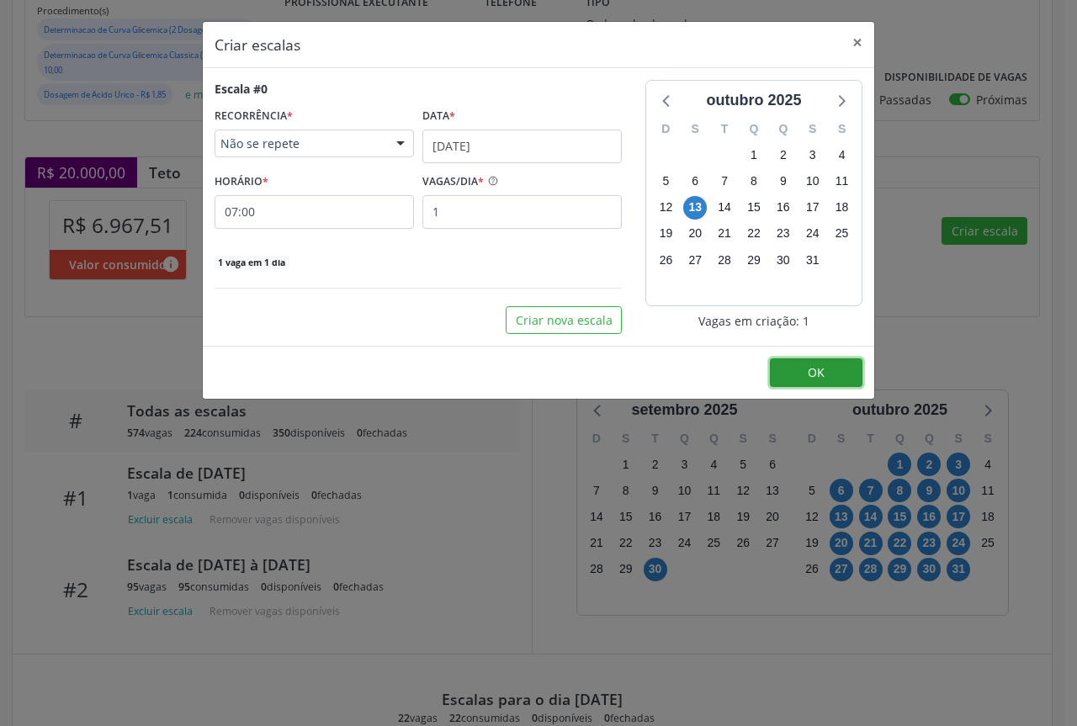
click at [817, 369] on span "OK" at bounding box center [815, 372] width 17 height 16
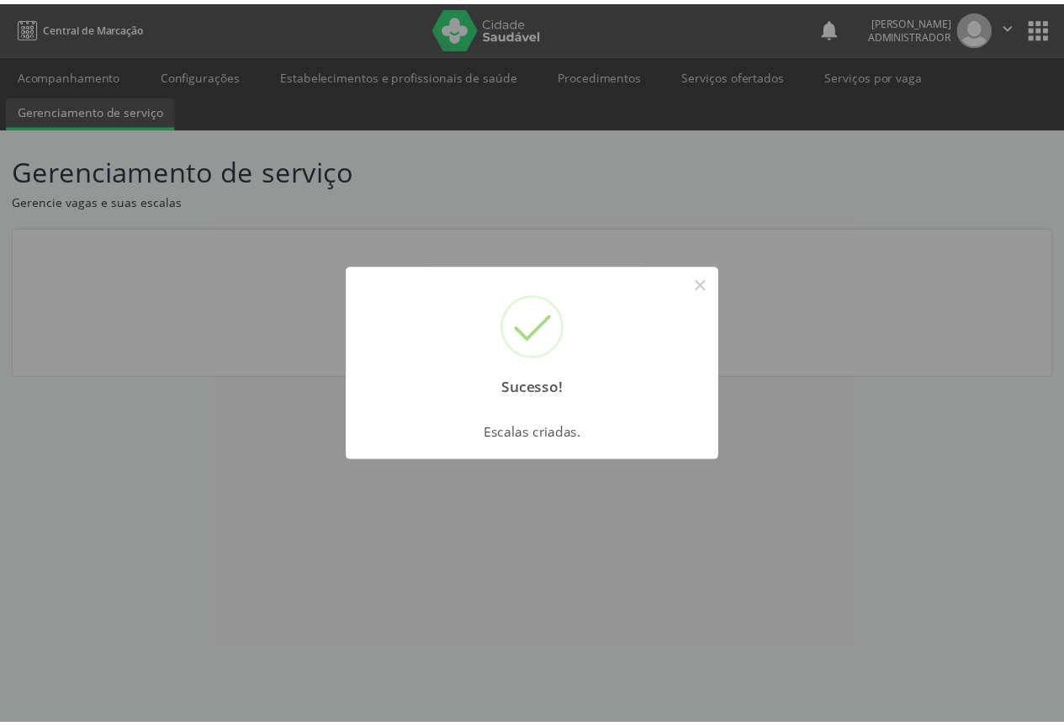
scroll to position [0, 0]
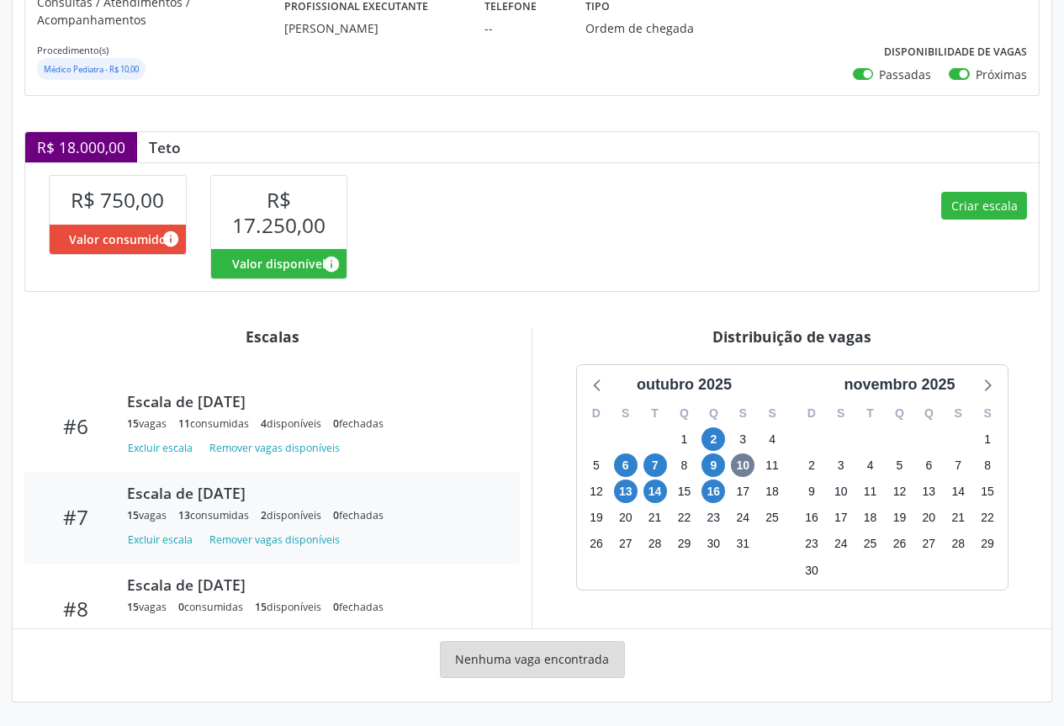
scroll to position [543, 0]
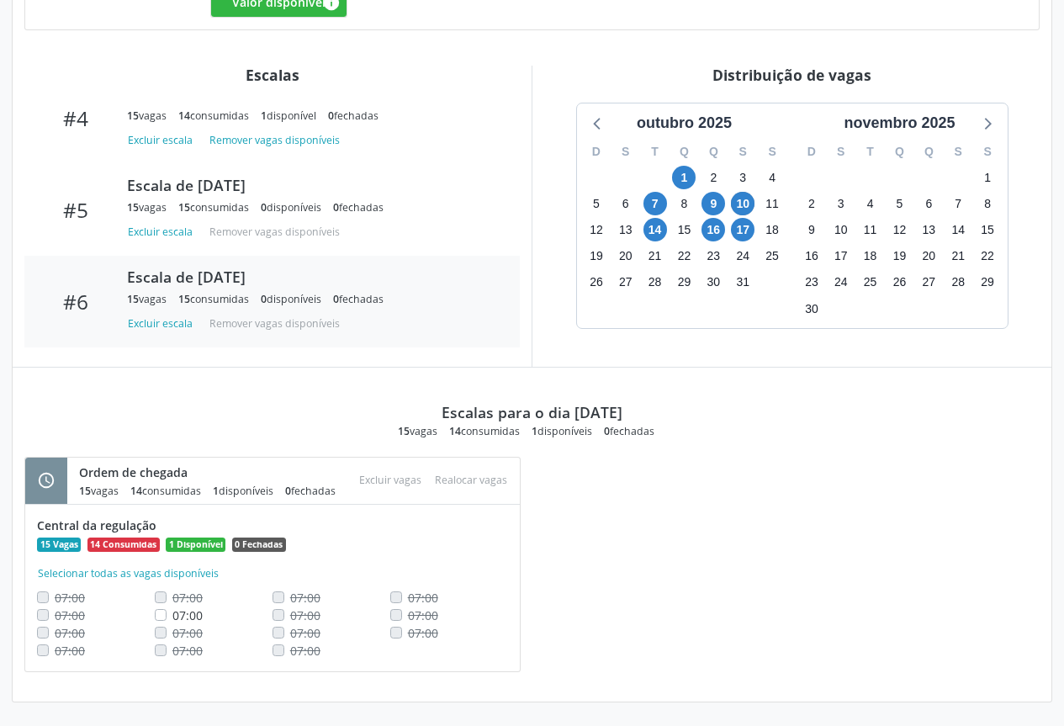
scroll to position [452, 0]
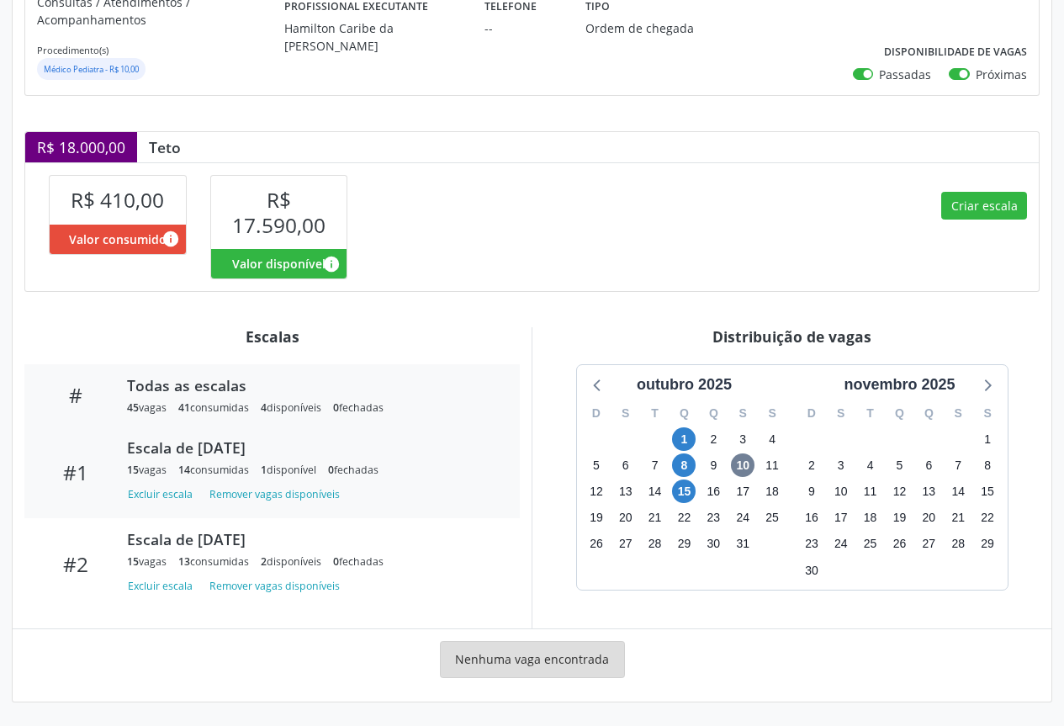
scroll to position [85, 0]
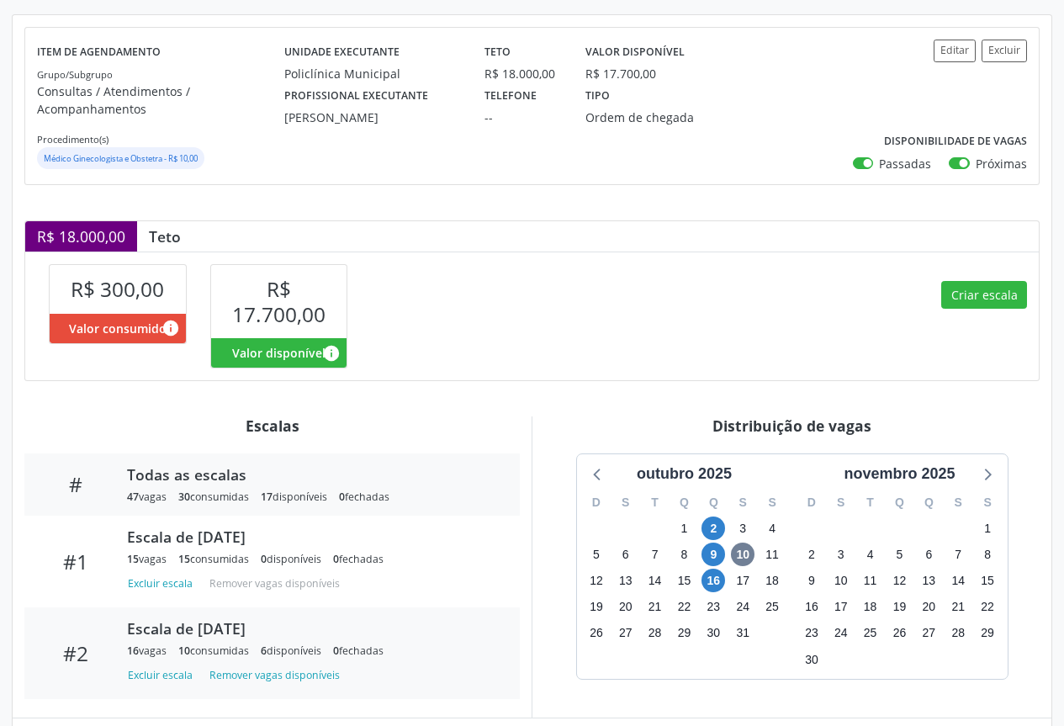
scroll to position [85, 0]
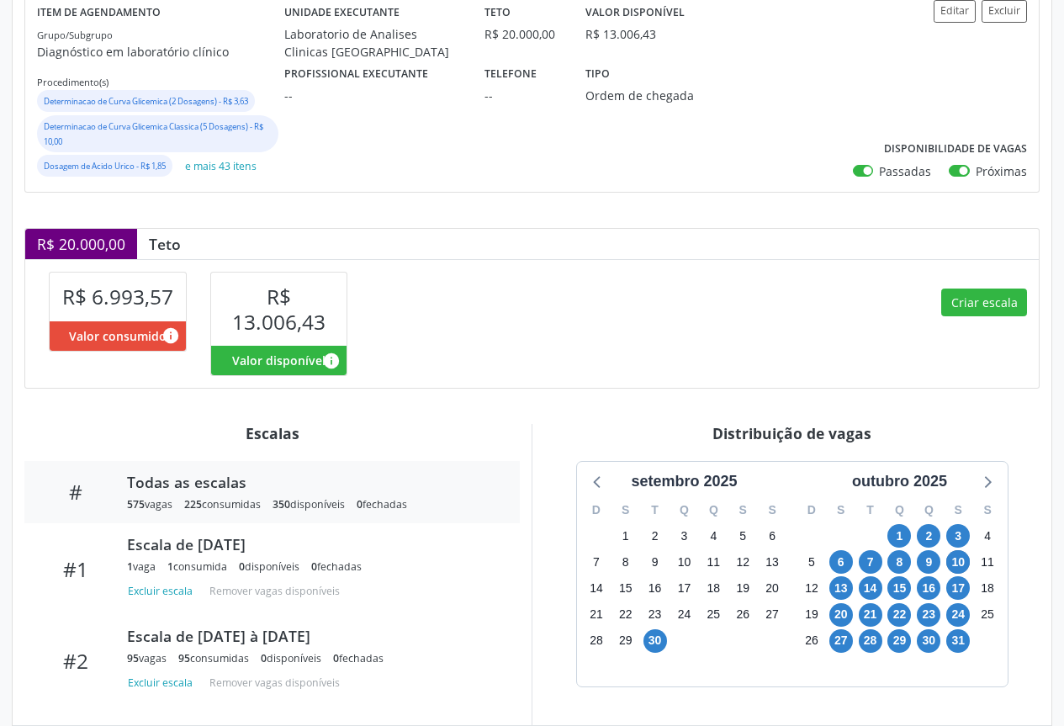
scroll to position [436, 0]
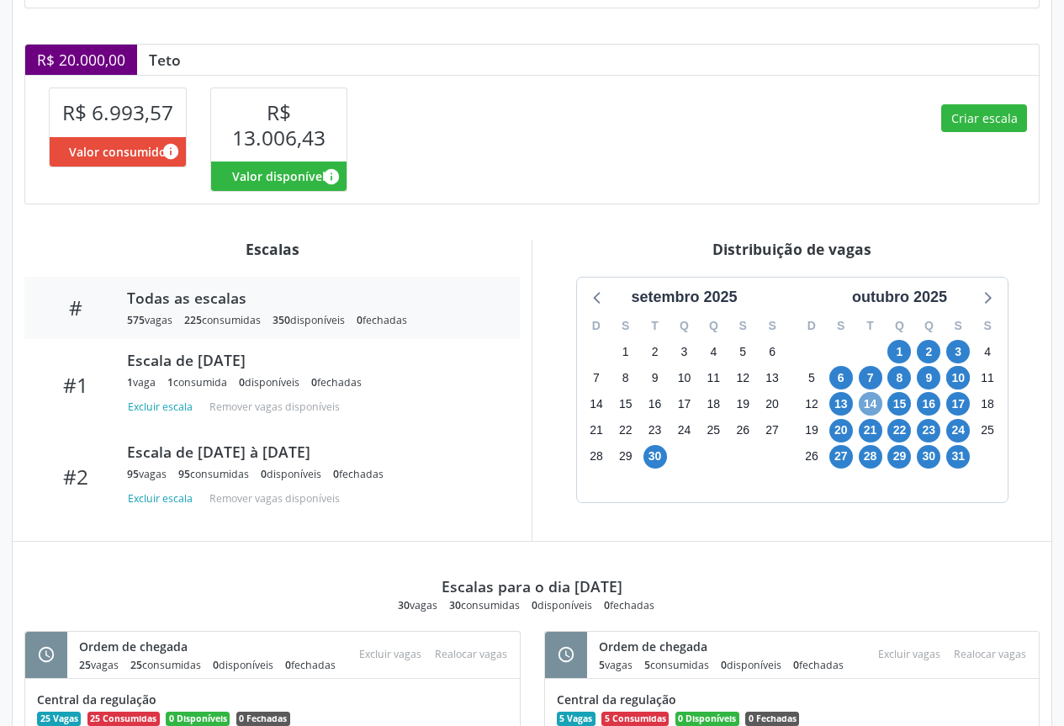
click at [868, 401] on span "14" at bounding box center [871, 404] width 24 height 24
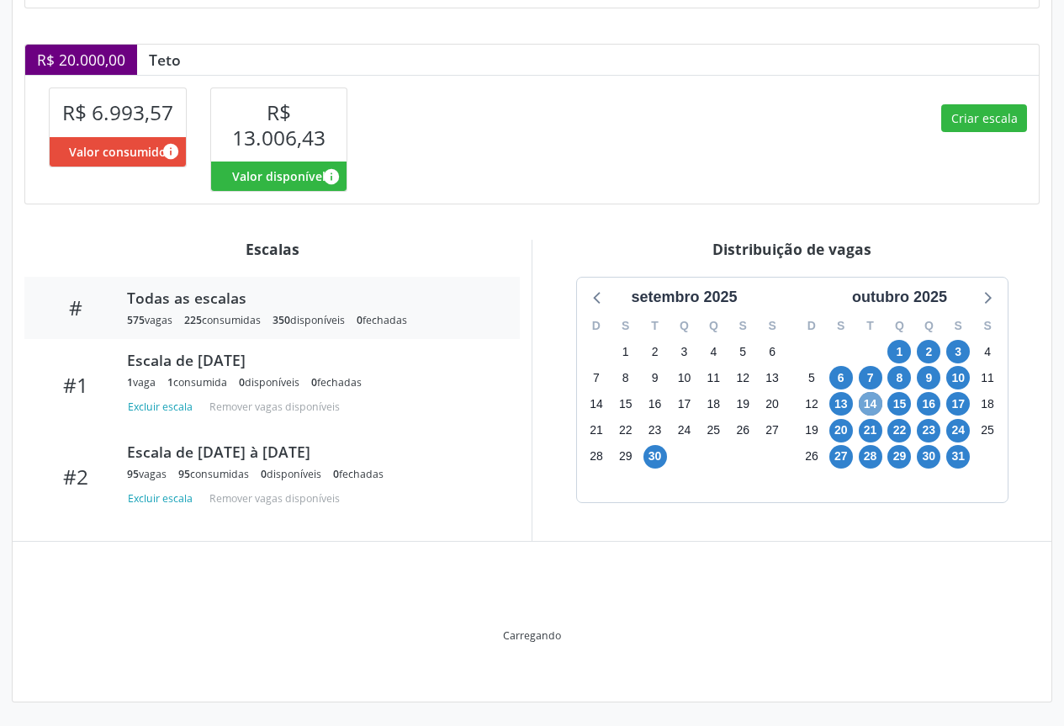
click at [868, 401] on span "14" at bounding box center [871, 404] width 24 height 24
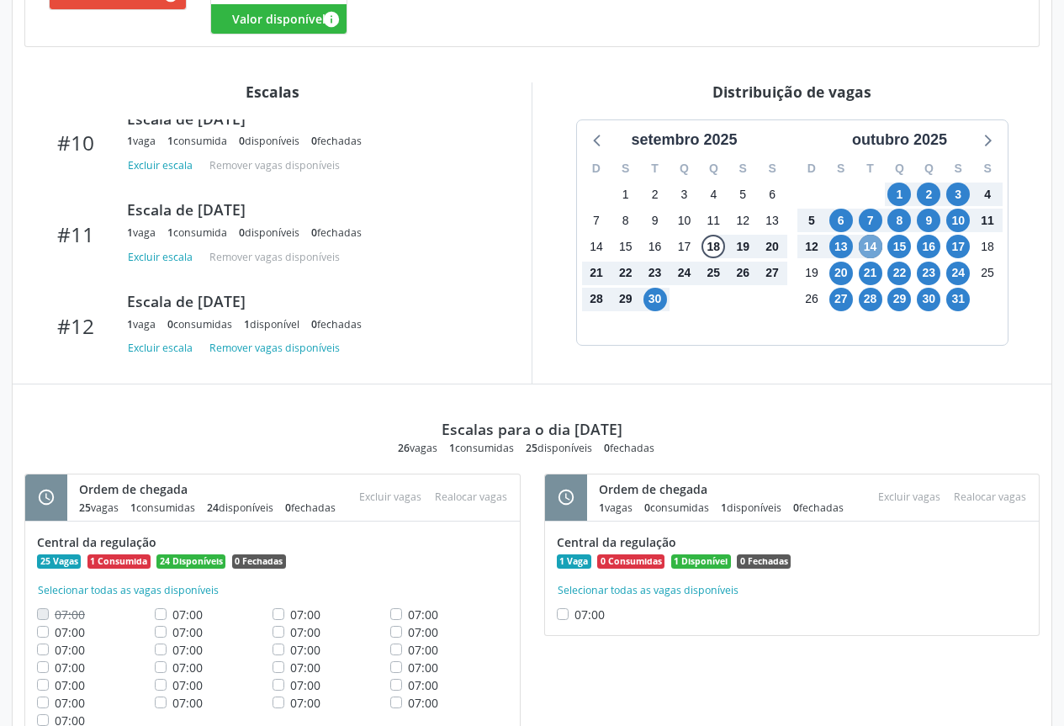
scroll to position [678, 0]
